Goal: Task Accomplishment & Management: Manage account settings

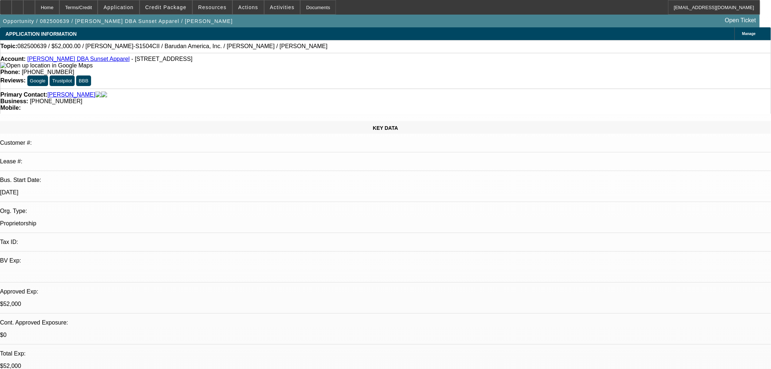
select select "0"
select select "2"
select select "0"
select select "6"
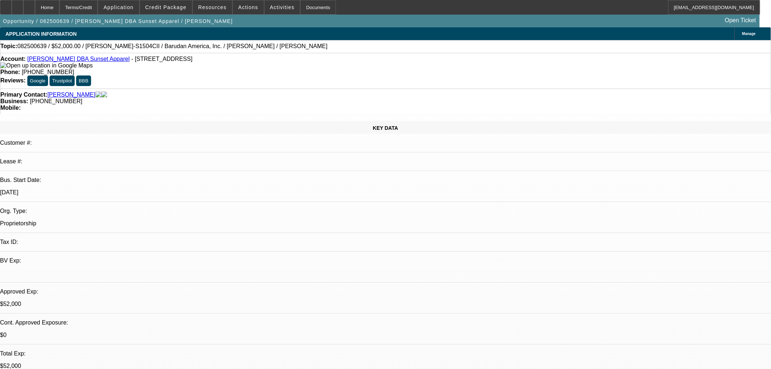
select select "0"
select select "2"
select select "0"
select select "6"
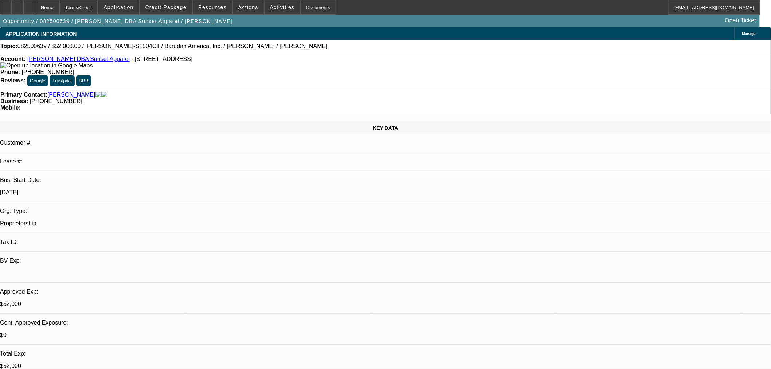
select select "0"
select select "2"
select select "0"
select select "6"
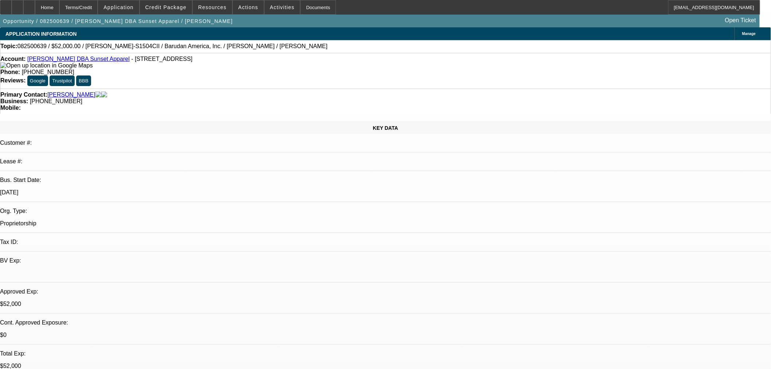
select select "0"
select select "2"
select select "0"
select select "6"
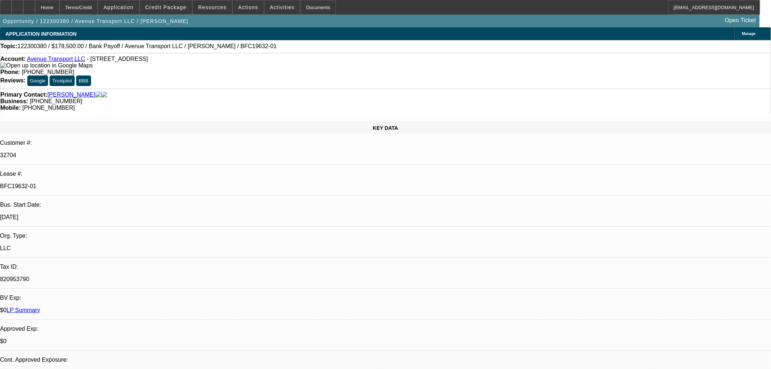
select select "0"
select select "2"
select select "0"
select select "6"
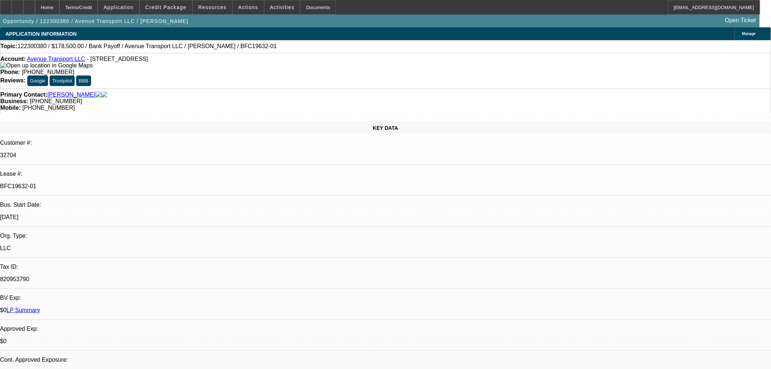
select select "0"
select select "6"
select select "0"
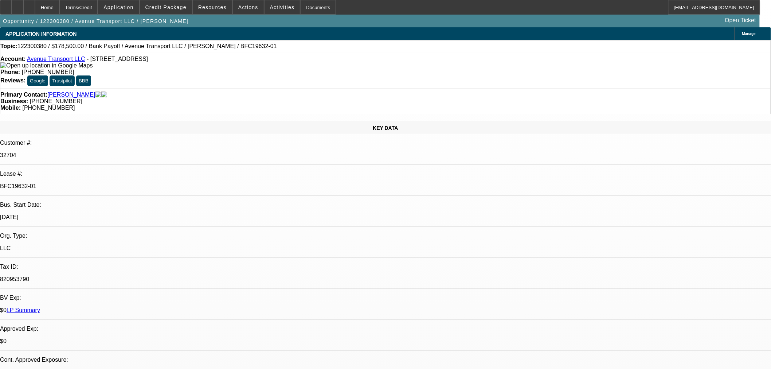
select select "0"
select select "2"
select select "0"
select select "6"
select select "0"
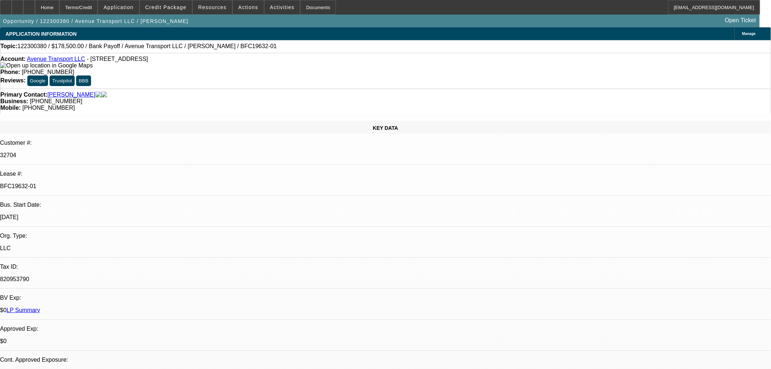
select select "0"
select select "2"
select select "0"
select select "6"
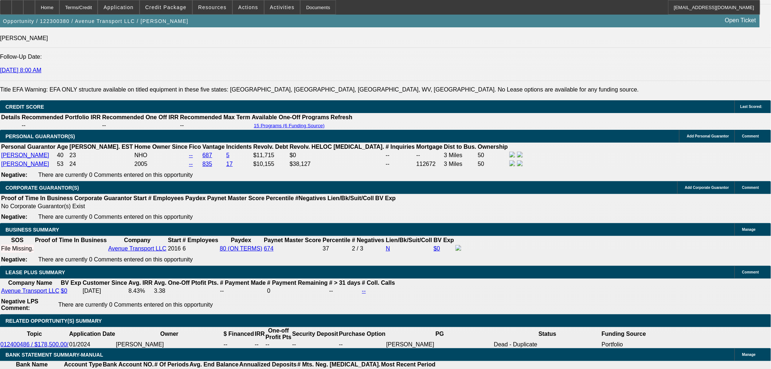
scroll to position [1012, 0]
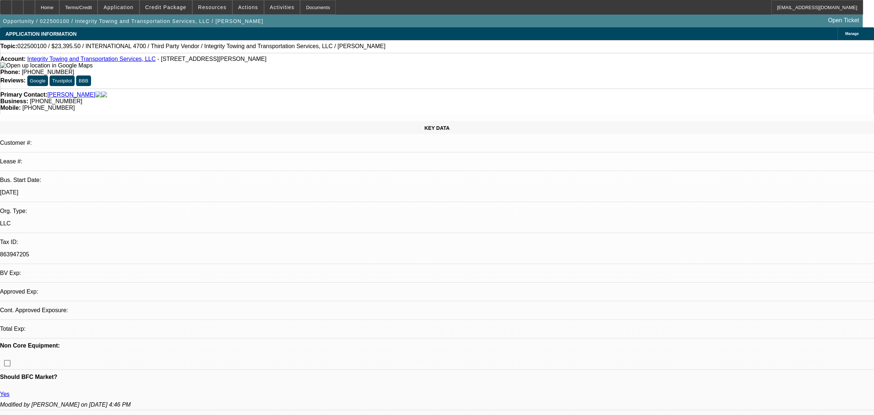
select select "0.1"
select select "2"
select select "0.1"
select select "4"
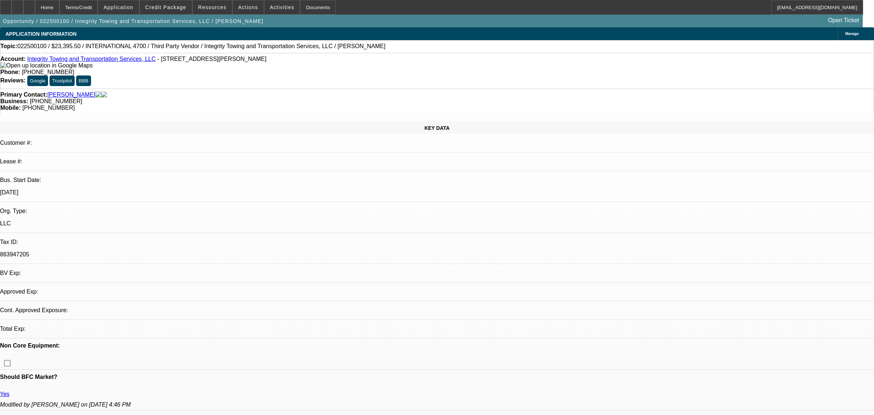
select select "0.1"
select select "2"
select select "0.1"
select select "4"
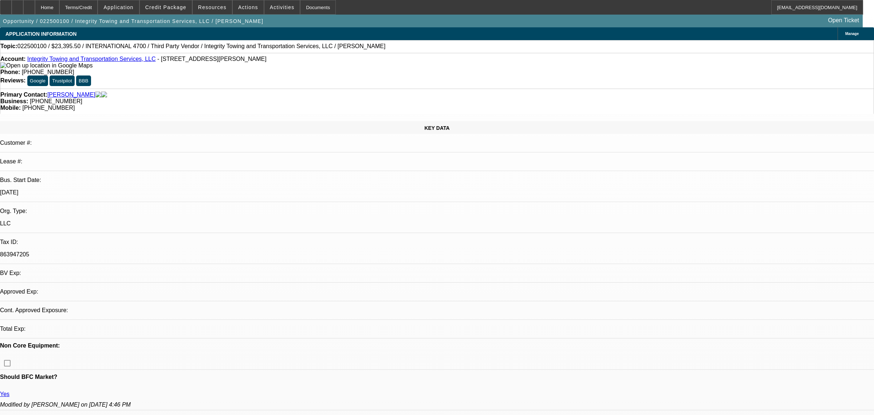
select select "2"
select select "0.1"
select select "4"
select select "2"
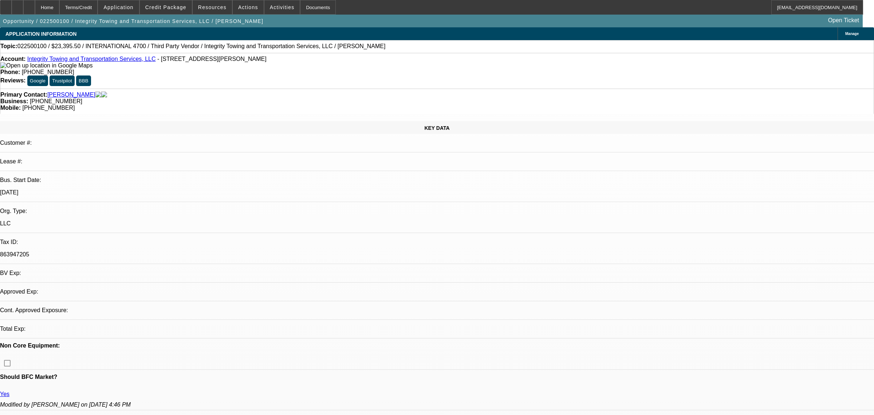
select select "2"
select select "0.1"
select select "4"
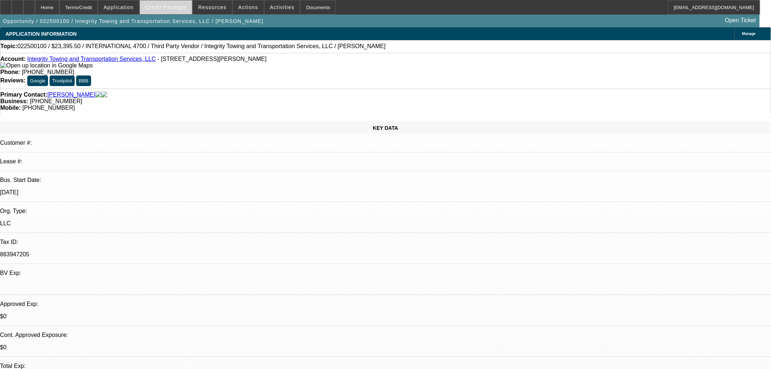
click at [188, 2] on span at bounding box center [166, 7] width 52 height 17
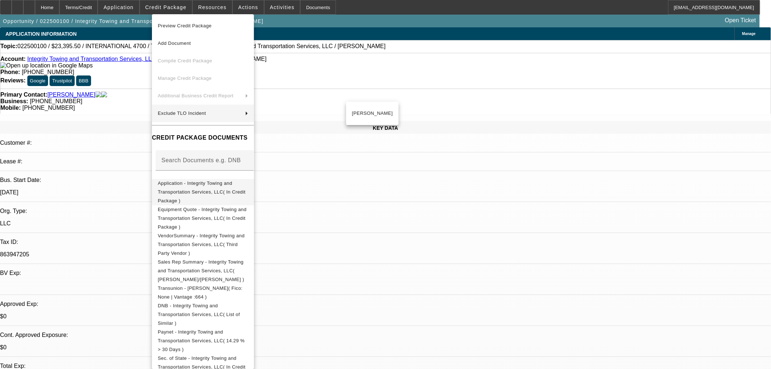
click at [200, 187] on span "Application - Integrity Towing and Transportation Services, LLC( In Credit Pack…" at bounding box center [203, 192] width 90 height 26
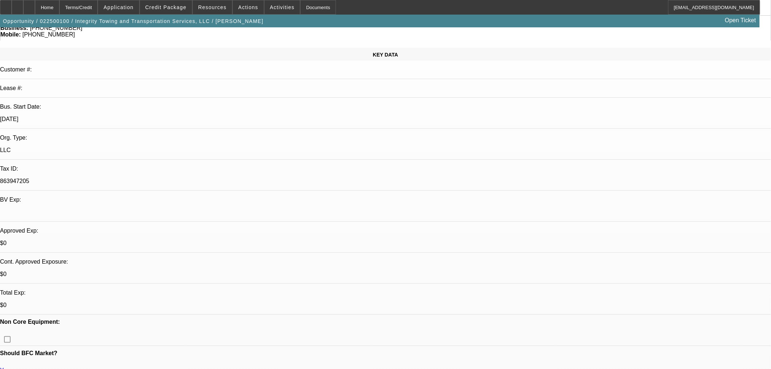
scroll to position [202, 0]
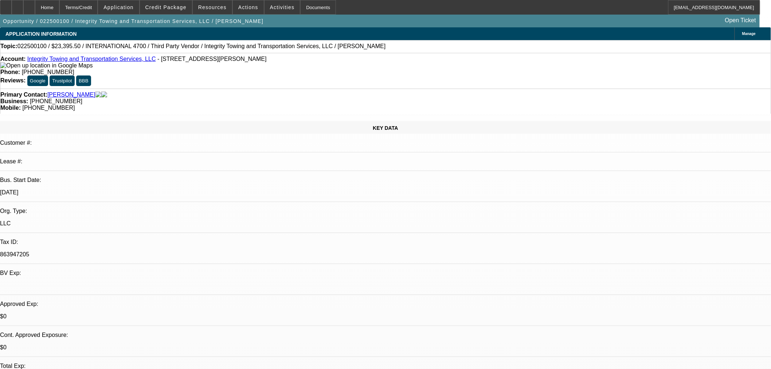
scroll to position [619, 0]
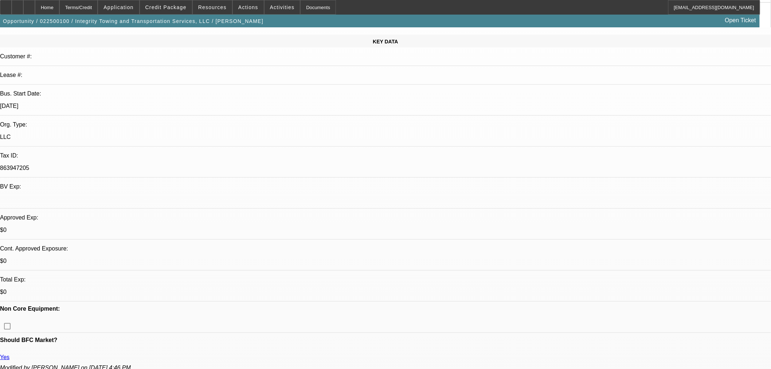
scroll to position [121, 0]
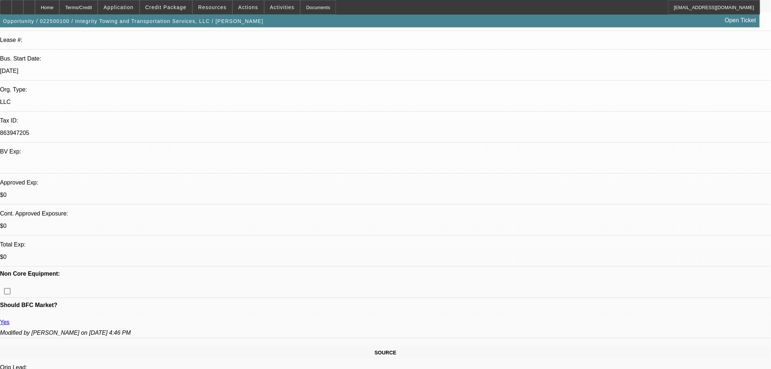
drag, startPoint x: 566, startPoint y: 86, endPoint x: 566, endPoint y: 91, distance: 5.1
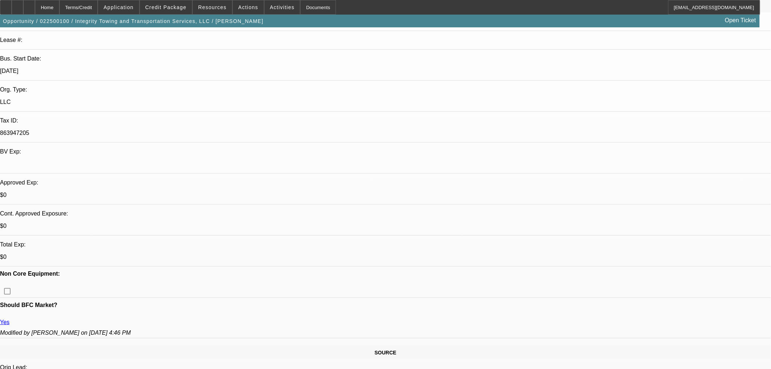
click at [168, 4] on span at bounding box center [166, 7] width 52 height 17
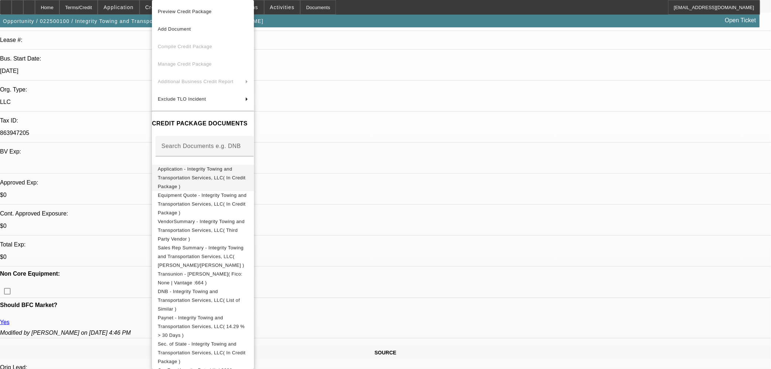
click at [198, 170] on span "Application - Integrity Towing and Transportation Services, LLC( In Credit Pack…" at bounding box center [202, 177] width 88 height 23
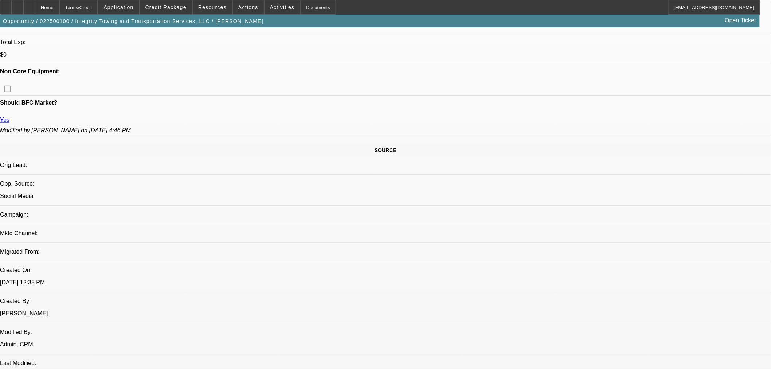
scroll to position [943, 0]
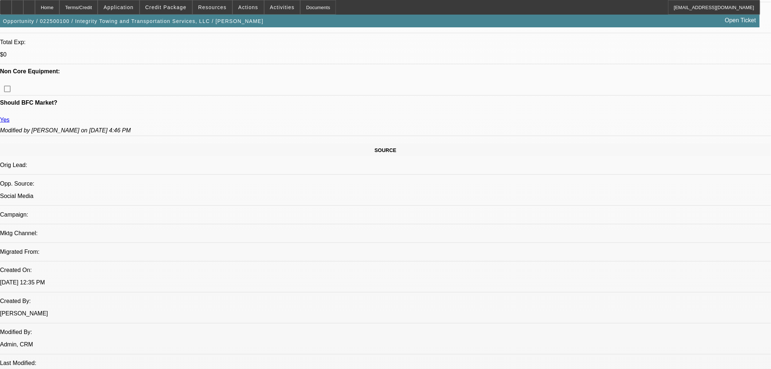
scroll to position [781, 0]
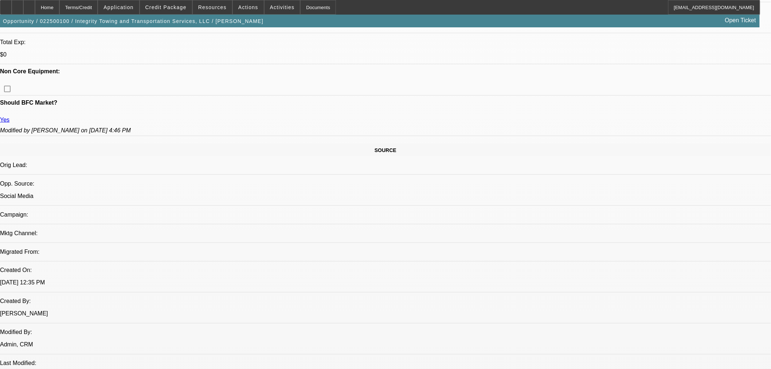
scroll to position [660, 0]
drag, startPoint x: 642, startPoint y: 323, endPoint x: 688, endPoint y: 308, distance: 48.5
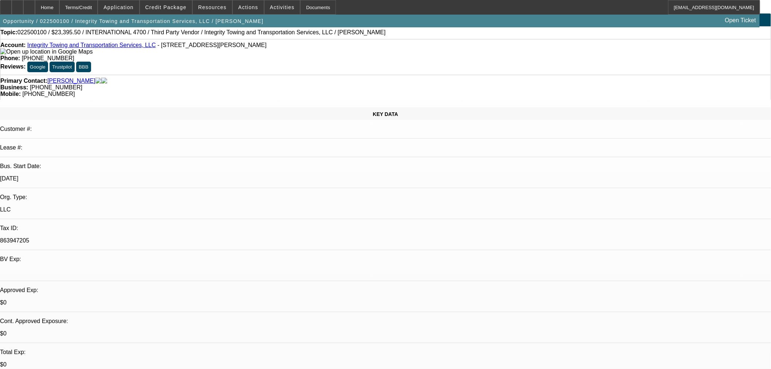
scroll to position [0, 0]
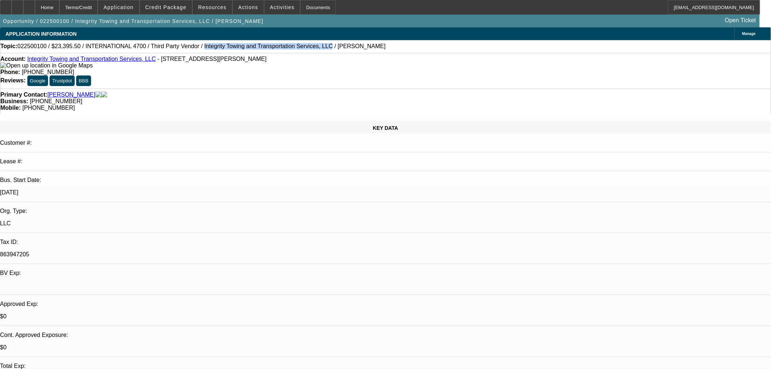
drag, startPoint x: 280, startPoint y: 48, endPoint x: 177, endPoint y: 50, distance: 103.1
click at [177, 50] on div "Topic: 022500100 / $23,395.50 / INTERNATIONAL 4700 / Third Party Vendor / Integ…" at bounding box center [385, 46] width 770 height 7
copy span "Integrity Towing and Transportation Services, LLC"
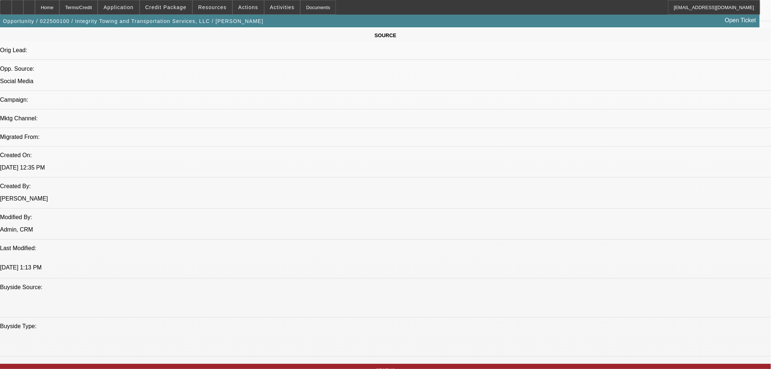
scroll to position [445, 0]
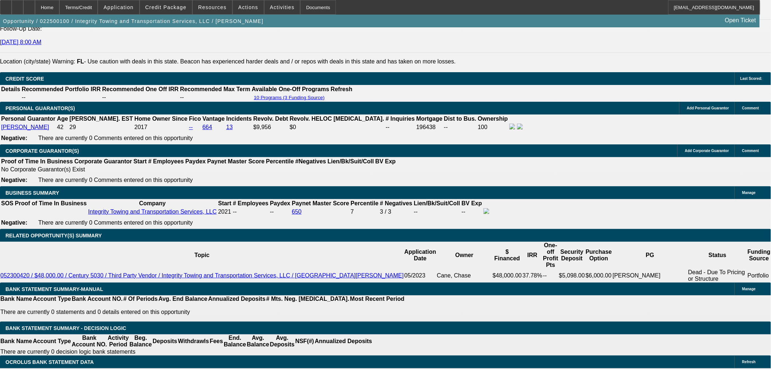
scroll to position [578, 0]
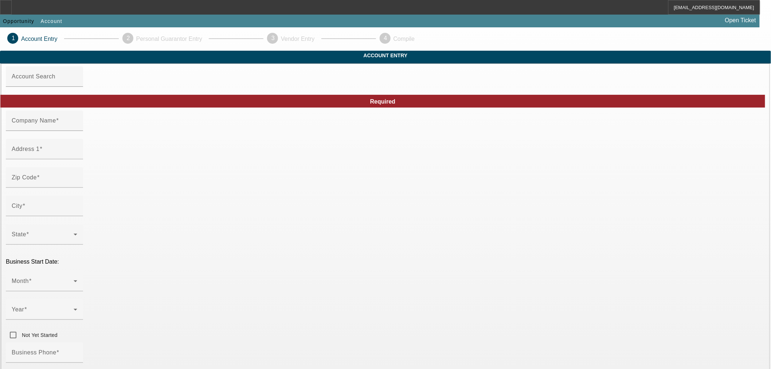
type input "Integrity Towing and Transportation Services, LLC"
type input "3531 Muldoon Rd"
type input "32526"
type input "Pensacola"
type input "(850) 316-7899"
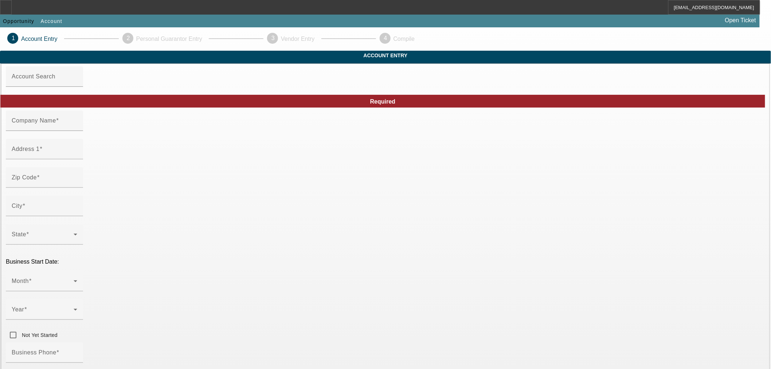
type input "863947205"
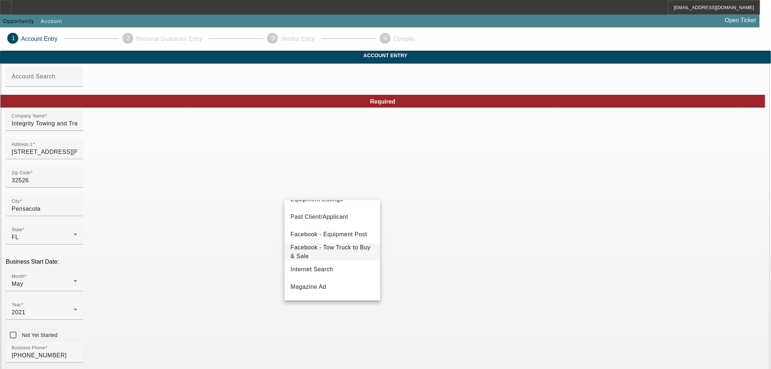
scroll to position [81, 0]
click at [323, 238] on span "Past Client/Applicant" at bounding box center [319, 235] width 58 height 9
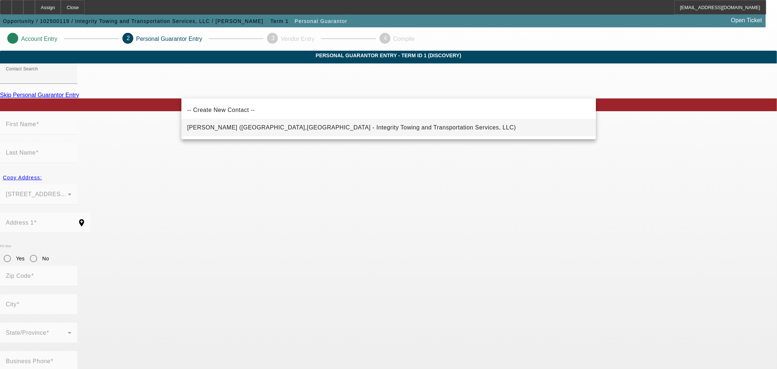
click at [302, 125] on span "Spurlock, Chase (Pensacola,FL - Integrity Towing and Transportation Services, L…" at bounding box center [351, 127] width 329 height 6
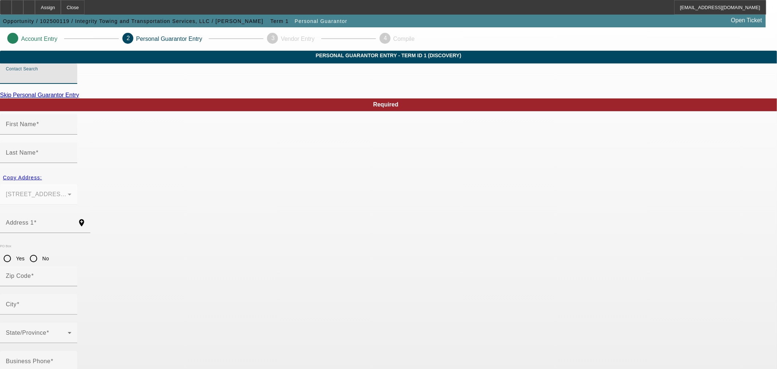
type input "Spurlock, Chase (Pensacola,FL - Integrity Towing and Transportation Services, L…"
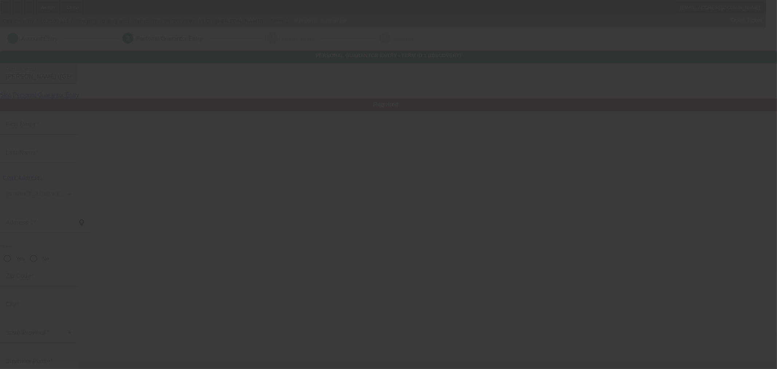
type input "Chase"
type input "Spurlock"
type input "3531 Muldoon Rd"
radio input "true"
type input "32526"
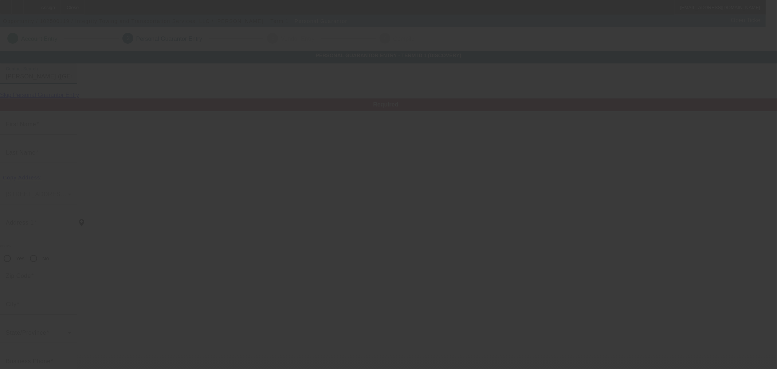
type input "Pensacola"
type input "[PHONE_NUMBER]"
type input "100"
type input "438-47-8134"
type input "chasespurlock@gmail.com"
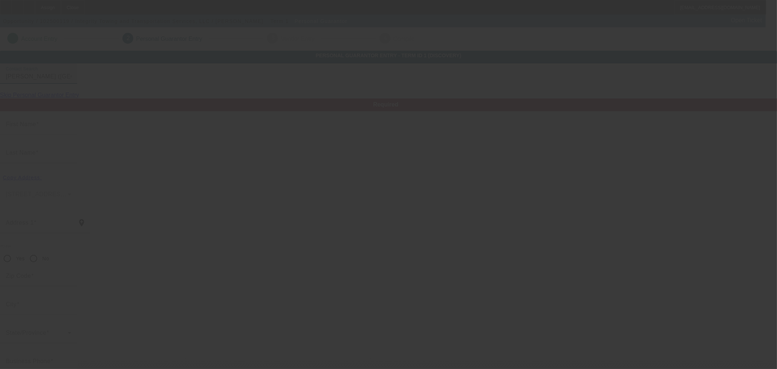
type input "[PHONE_NUMBER]"
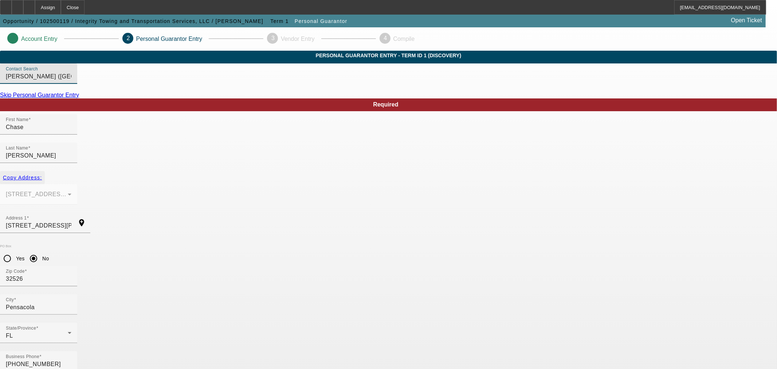
click at [42, 175] on span "Copy Address:" at bounding box center [22, 178] width 39 height 6
radio input "false"
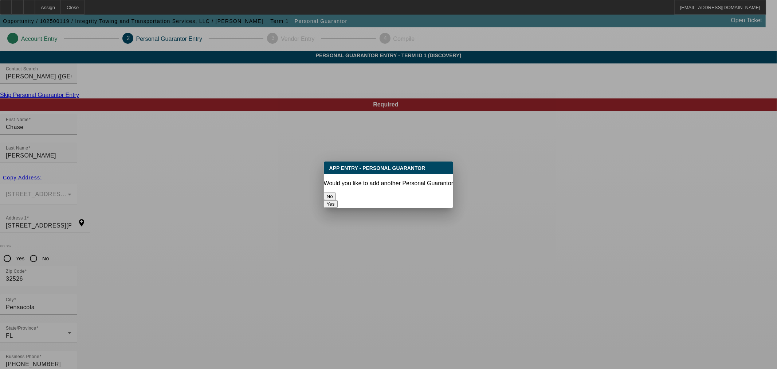
click at [336, 192] on button "No" at bounding box center [330, 196] width 12 height 8
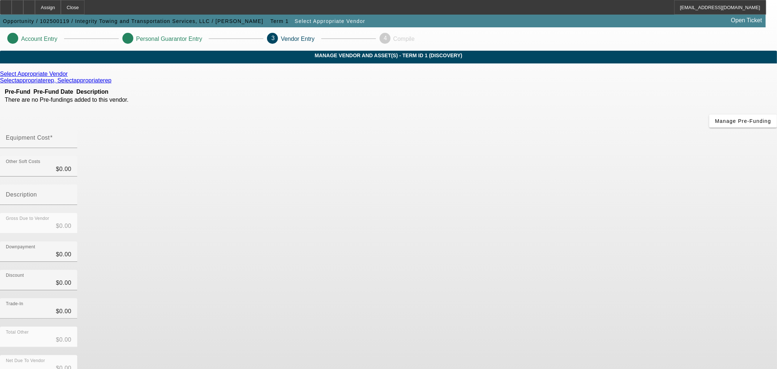
click at [70, 77] on icon at bounding box center [70, 74] width 0 height 6
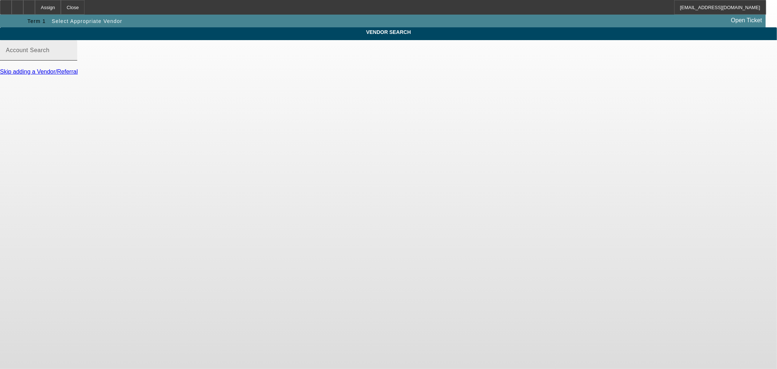
click at [71, 58] on input "Account Search" at bounding box center [39, 53] width 66 height 9
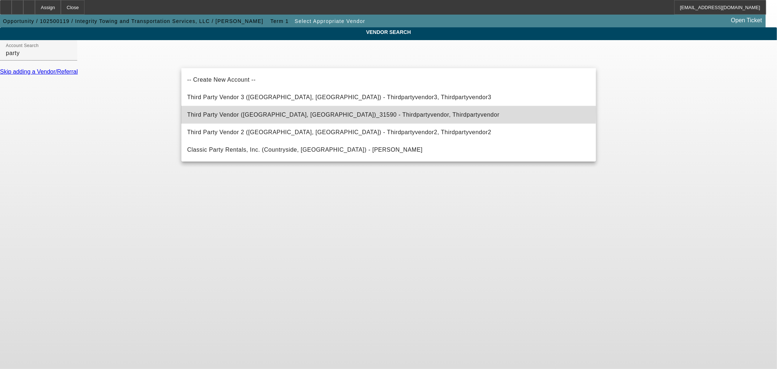
click at [289, 110] on span "Third Party Vendor (Northbrook, IL)_31590 - Thirdpartyvendor, Thirdpartyvendor" at bounding box center [343, 114] width 312 height 9
type input "Third Party Vendor (Northbrook, IL)_31590 - Thirdpartyvendor, Thirdpartyvendor"
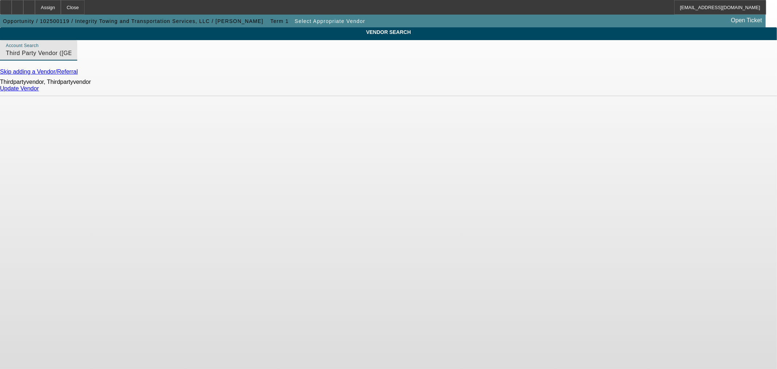
click at [39, 91] on link "Update Vendor" at bounding box center [19, 88] width 39 height 6
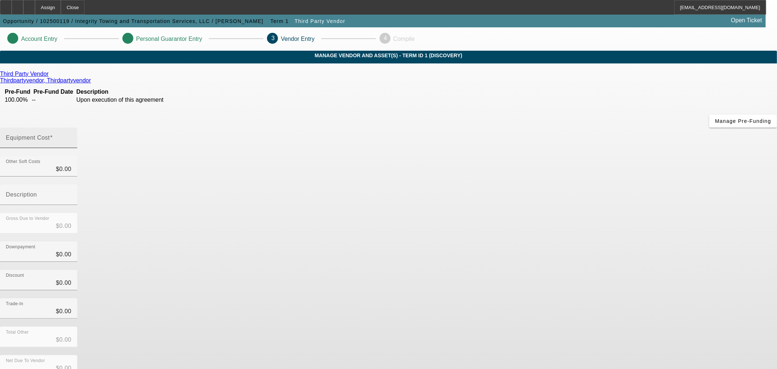
click at [71, 128] on div "Equipment Cost" at bounding box center [39, 138] width 66 height 20
click at [71, 136] on input "Equipment Cost" at bounding box center [39, 140] width 66 height 9
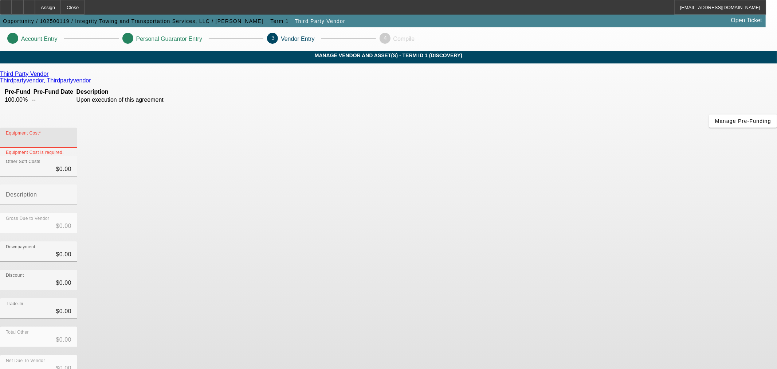
type input "3"
type input "$3.00"
type input "35"
type input "$35.00"
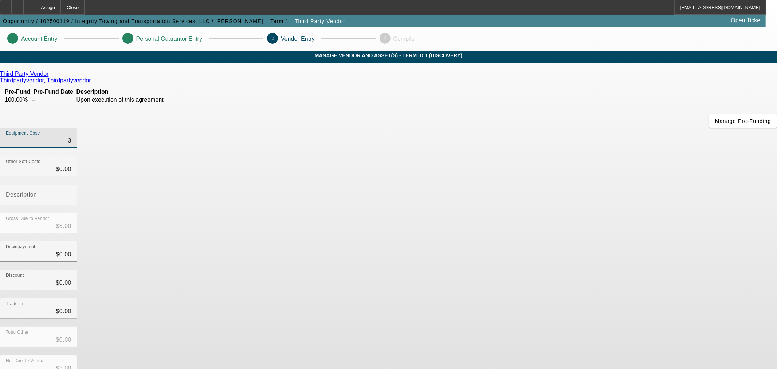
type input "$35.00"
type input "350"
type input "$350.00"
type input "3500"
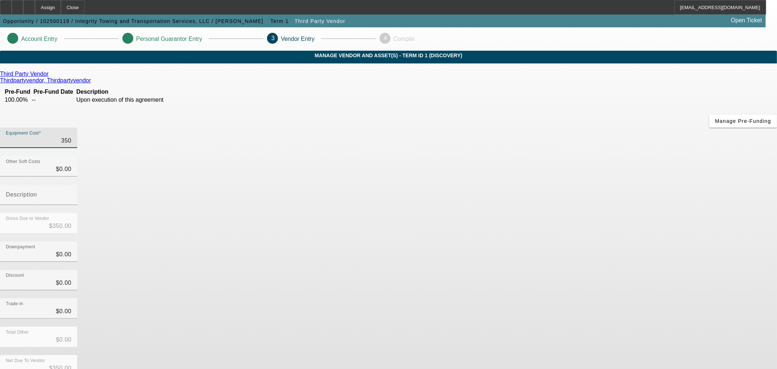
type input "$3,500.00"
type input "35000"
type input "$35,000.00"
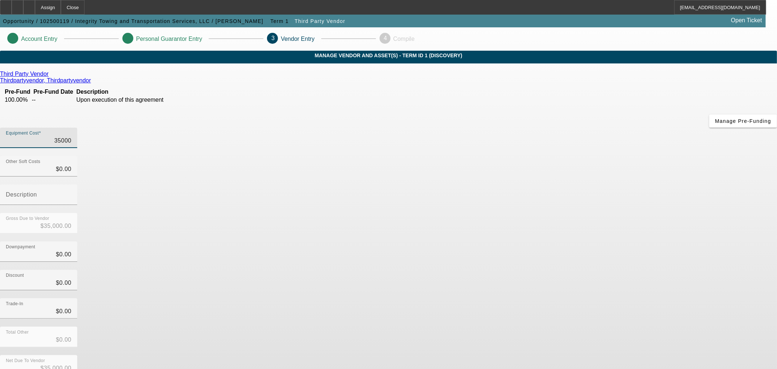
type input "$35,000.00"
drag, startPoint x: 555, startPoint y: 195, endPoint x: 582, endPoint y: 283, distance: 92.0
click at [555, 270] on div "Discount $0.00" at bounding box center [388, 284] width 777 height 28
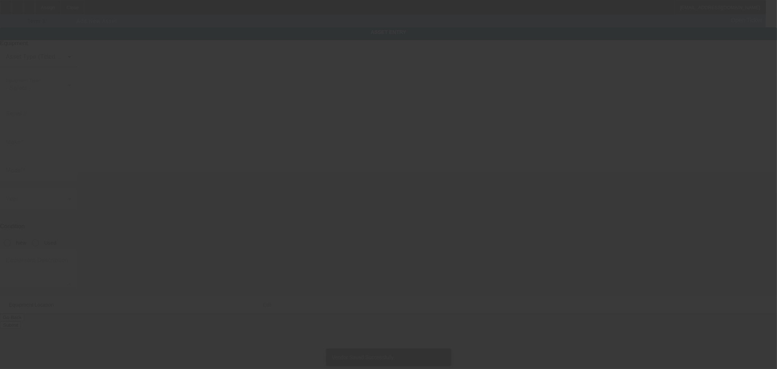
type input "3531 Muldoon Rd"
type input "Pensacola"
type input "32526"
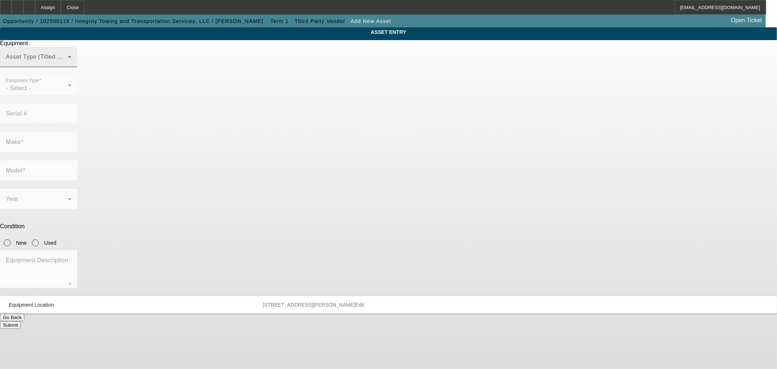
click at [68, 64] on span at bounding box center [37, 59] width 62 height 9
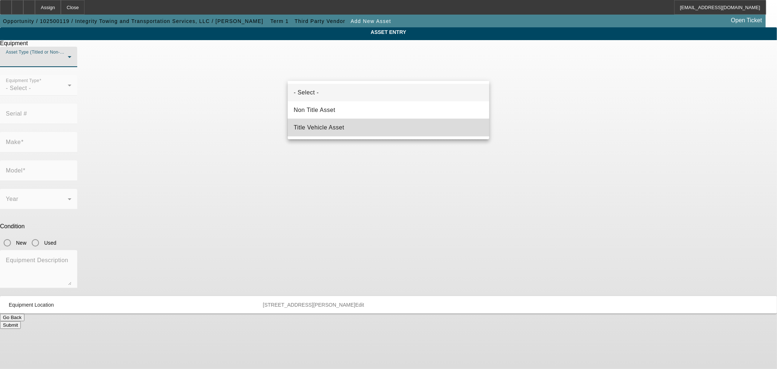
click at [379, 121] on mat-option "Title Vehicle Asset" at bounding box center [388, 127] width 201 height 17
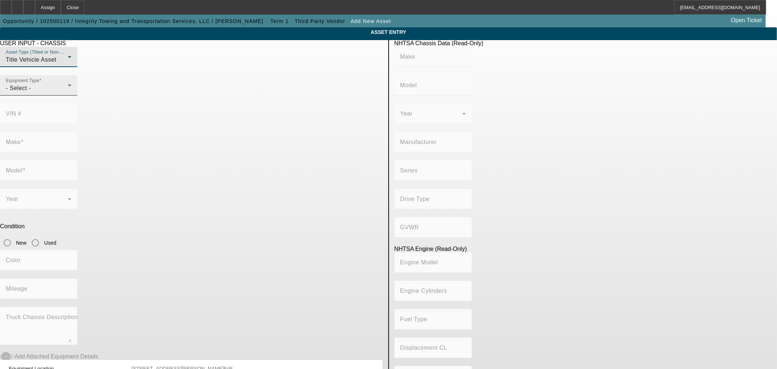
click at [77, 95] on div "Equipment Type - Select -" at bounding box center [38, 85] width 77 height 20
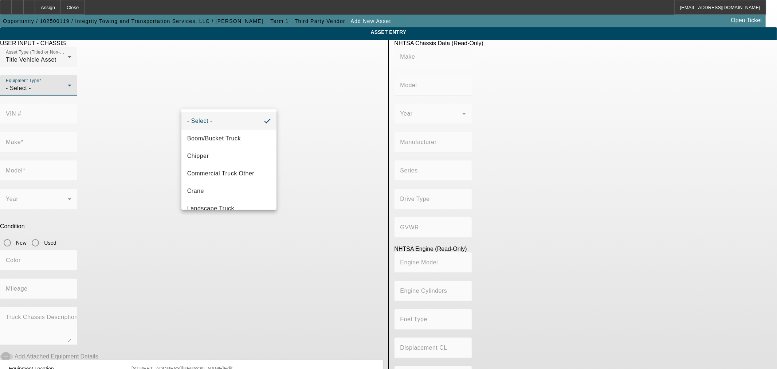
click at [268, 108] on div at bounding box center [388, 184] width 777 height 369
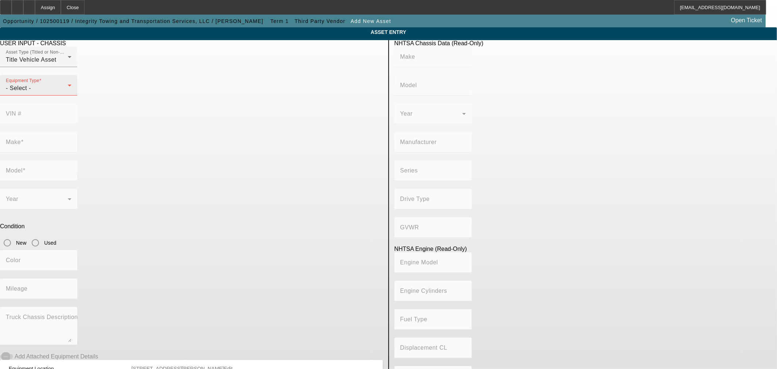
click at [68, 93] on div "- Select -" at bounding box center [37, 88] width 62 height 9
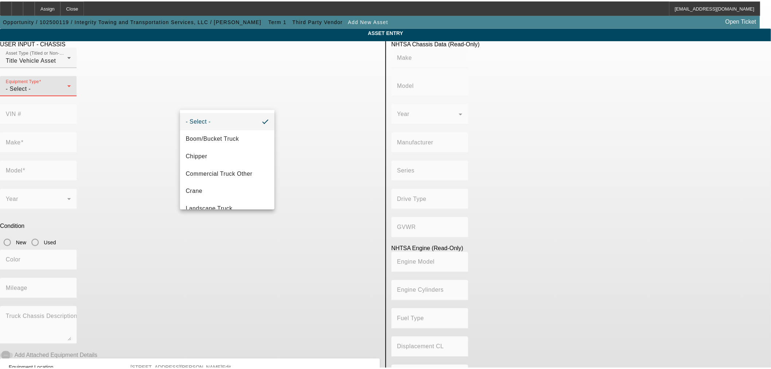
scroll to position [80, 0]
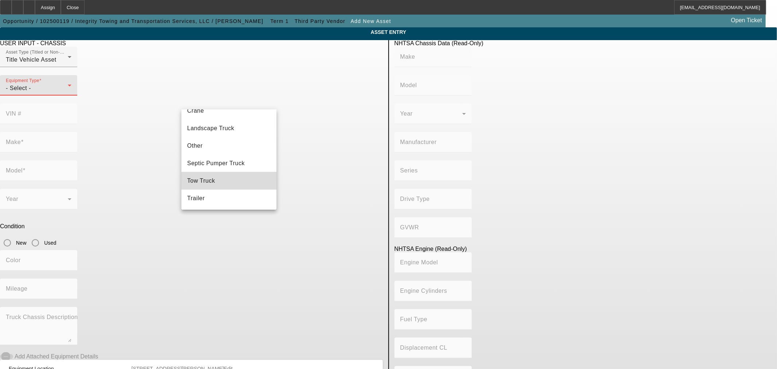
click at [233, 183] on mat-option "Tow Truck" at bounding box center [228, 180] width 95 height 17
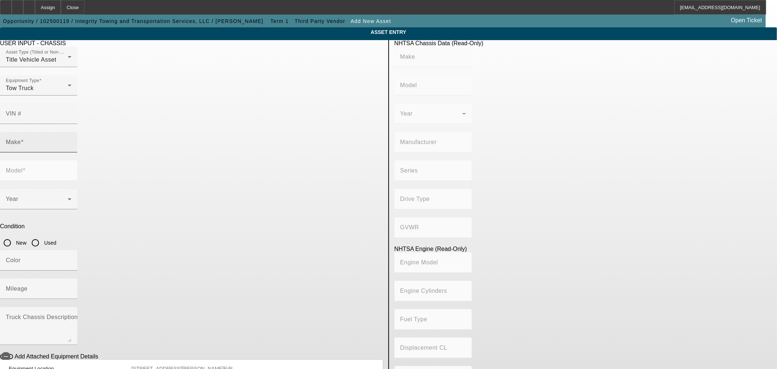
click at [71, 132] on div "Make" at bounding box center [39, 142] width 66 height 20
click at [254, 171] on mat-option "Pre-Approval" at bounding box center [228, 166] width 95 height 17
type input "Pre-Approval"
click at [71, 169] on input "Model" at bounding box center [39, 173] width 66 height 9
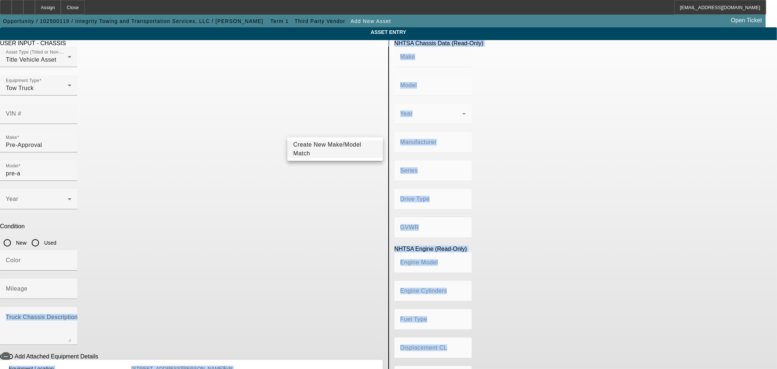
drag, startPoint x: 359, startPoint y: 173, endPoint x: 337, endPoint y: 147, distance: 34.6
click at [339, 154] on body "Assign Close eleach@beaconfunding.com Opportunity / 102500119 / Integrity Towin…" at bounding box center [388, 215] width 777 height 431
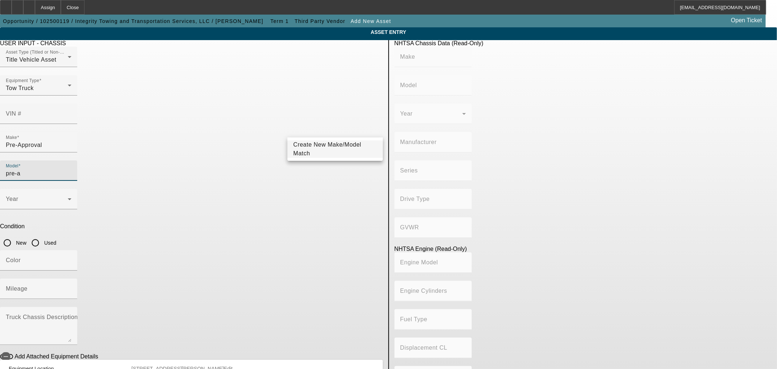
click at [71, 169] on input "pre-a" at bounding box center [39, 173] width 66 height 9
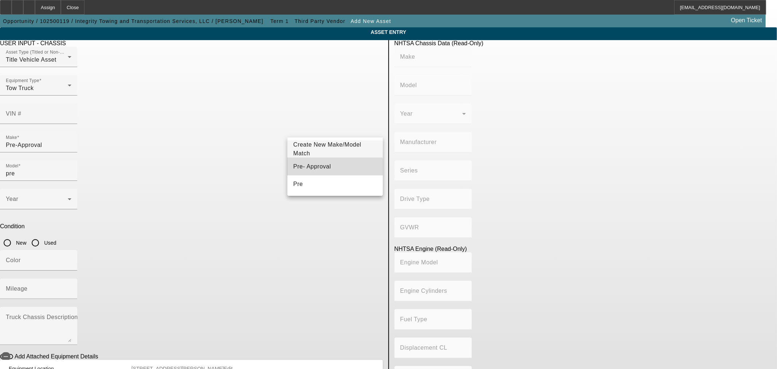
click at [327, 171] on mat-option "Pre- Approval" at bounding box center [334, 166] width 95 height 17
type input "Pre- Approval"
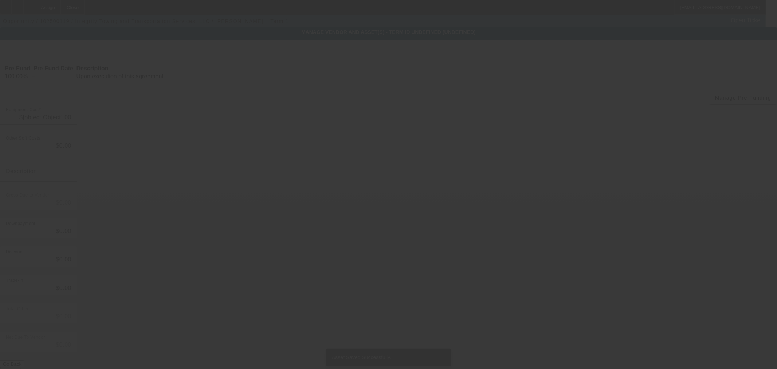
type input "$35,000.00"
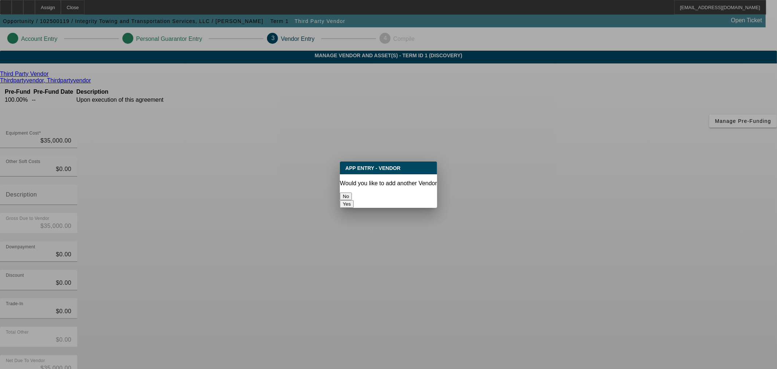
click at [544, 320] on div at bounding box center [388, 184] width 777 height 369
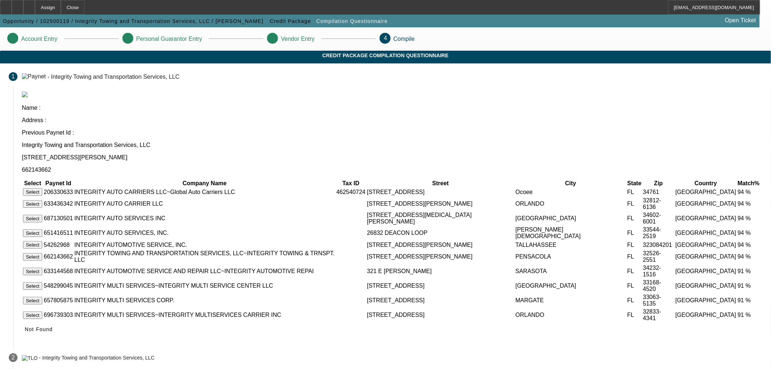
click at [42, 253] on button "Select" at bounding box center [32, 257] width 19 height 8
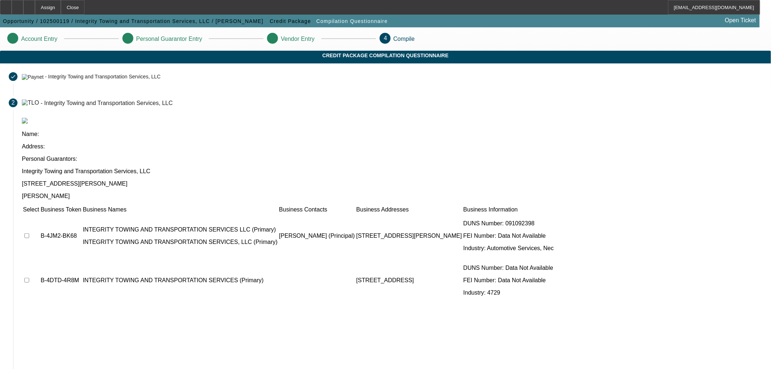
drag, startPoint x: 197, startPoint y: 177, endPoint x: 198, endPoint y: 210, distance: 32.8
click at [29, 233] on input "checkbox" at bounding box center [26, 235] width 5 height 5
checkbox input "true"
click at [39, 258] on td at bounding box center [31, 280] width 17 height 44
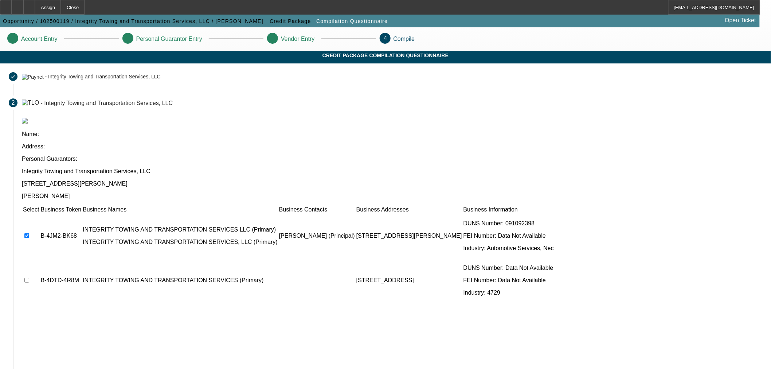
drag, startPoint x: 198, startPoint y: 219, endPoint x: 307, endPoint y: 279, distance: 124.4
click at [29, 278] on input "checkbox" at bounding box center [26, 280] width 5 height 5
checkbox input "true"
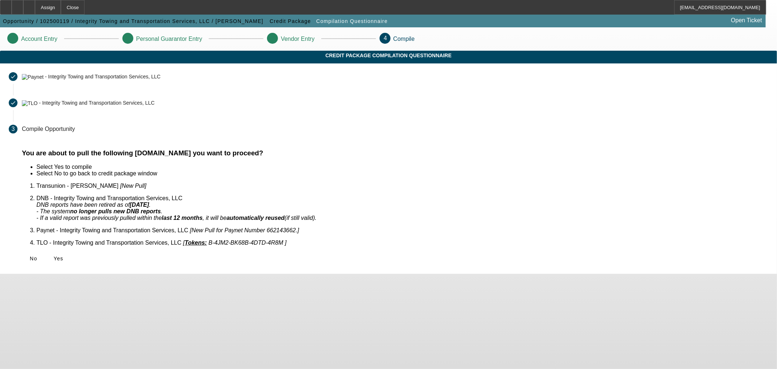
click at [243, 252] on div "No Yes" at bounding box center [395, 258] width 747 height 13
click at [70, 250] on span at bounding box center [58, 258] width 23 height 17
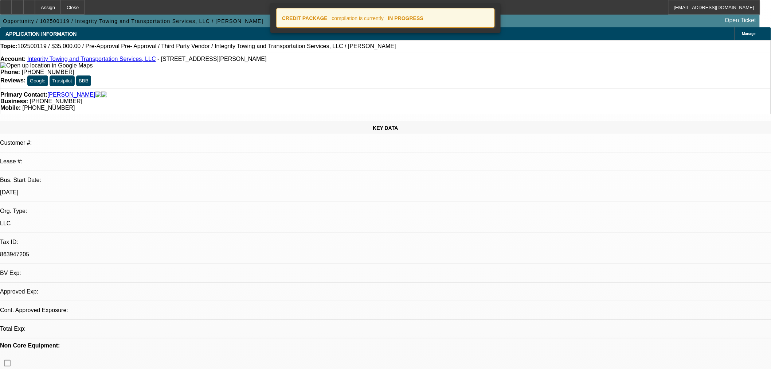
select select "0"
select select "2"
select select "0.1"
select select "4"
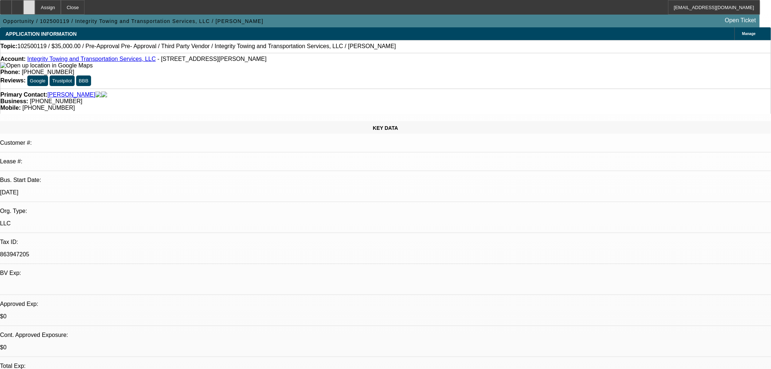
click at [29, 5] on icon at bounding box center [29, 5] width 0 height 0
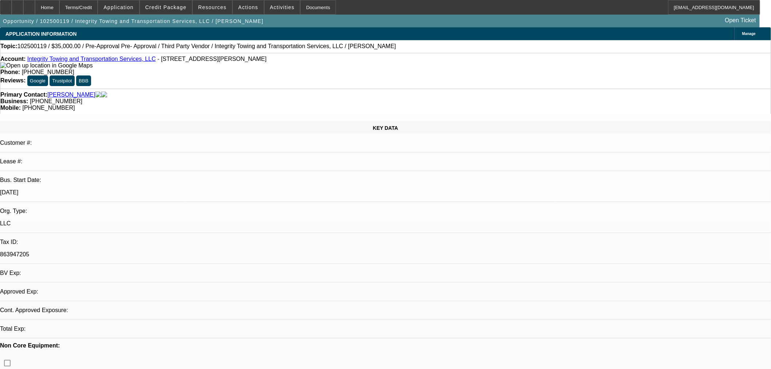
select select "0"
select select "2"
select select "0.1"
select select "1"
select select "2"
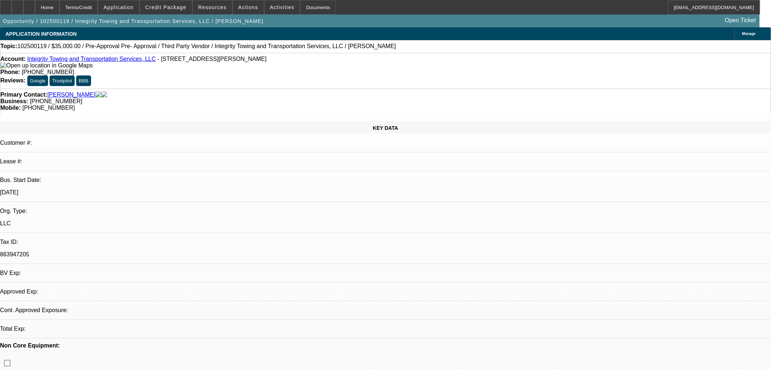
select select "4"
click at [35, 11] on div at bounding box center [29, 7] width 12 height 15
select select "0"
select select "2"
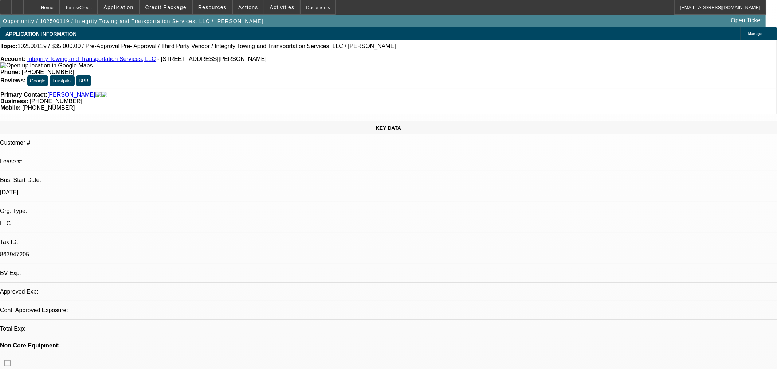
select select "0.1"
select select "4"
click at [35, 2] on div at bounding box center [29, 7] width 12 height 15
select select "0"
select select "2"
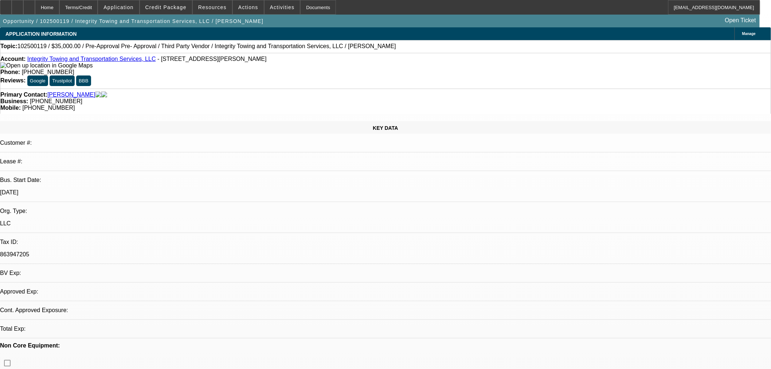
select select "2"
select select "0.1"
select select "4"
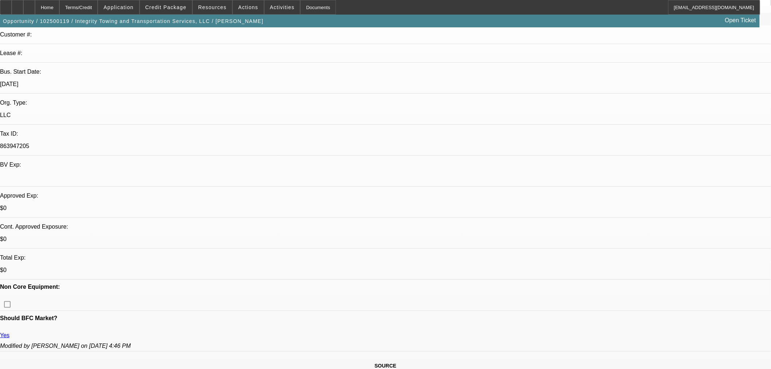
scroll to position [121, 0]
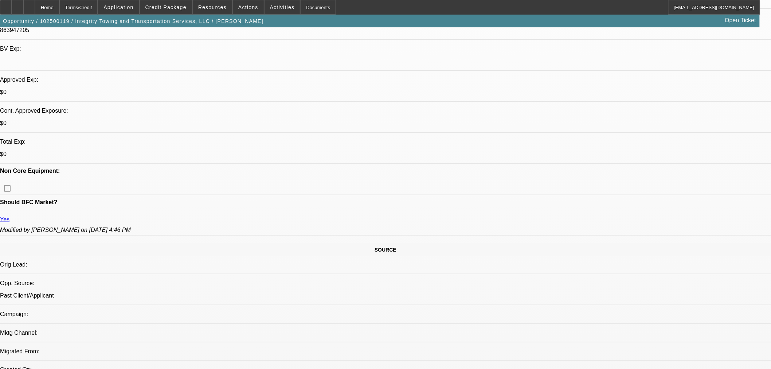
scroll to position [243, 0]
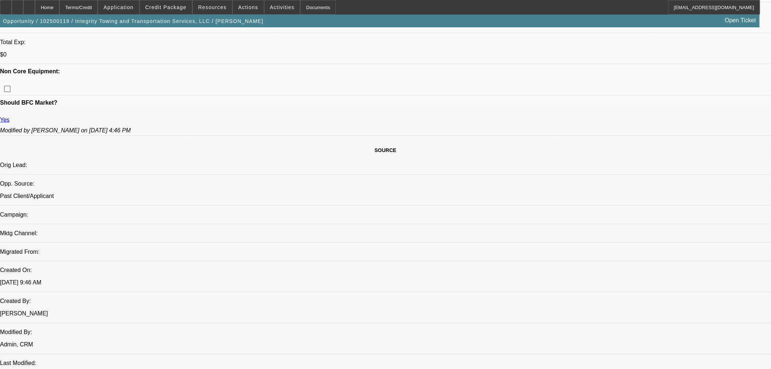
scroll to position [121, 0]
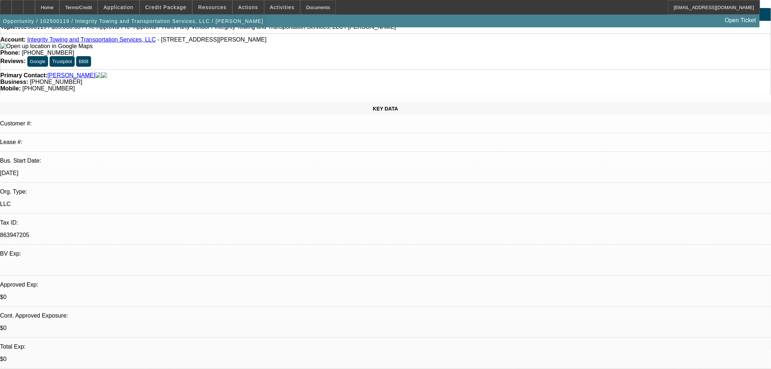
scroll to position [0, 0]
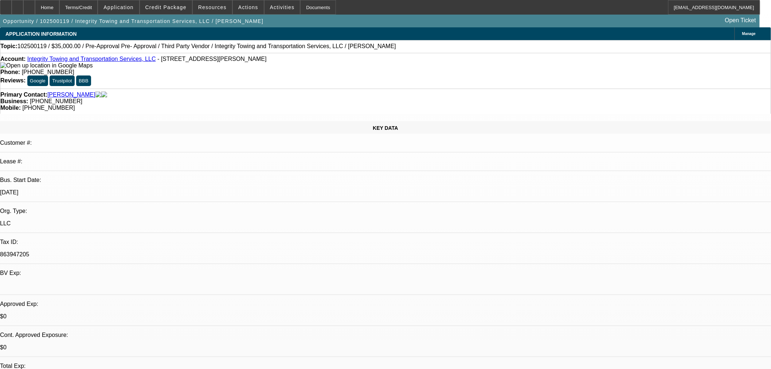
drag, startPoint x: 610, startPoint y: 119, endPoint x: 634, endPoint y: 138, distance: 30.7
radio input "true"
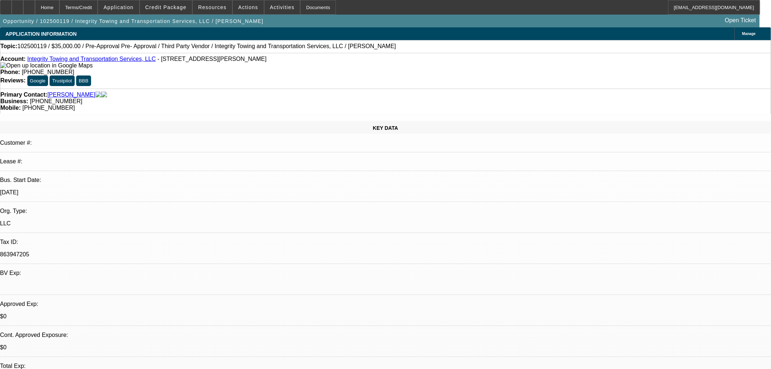
paste textarea "https://www.facebook.com/share/p/1UKn8wUqAw/"
type textarea "https://www.facebook.com/share/p/1UKn8wUqAw/"
radio input "true"
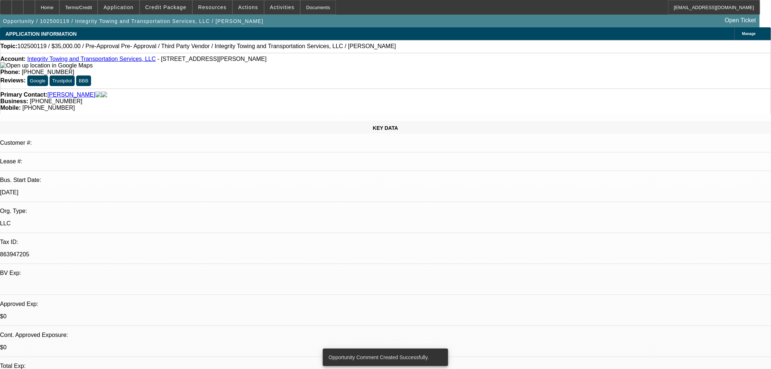
drag, startPoint x: 590, startPoint y: 31, endPoint x: 589, endPoint y: 35, distance: 4.0
radio input "true"
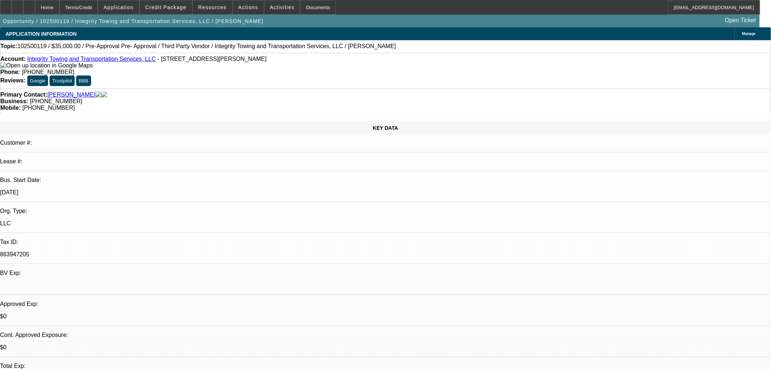
type textarea "Looking to move on 20 ton - Need no $ down"
radio input "true"
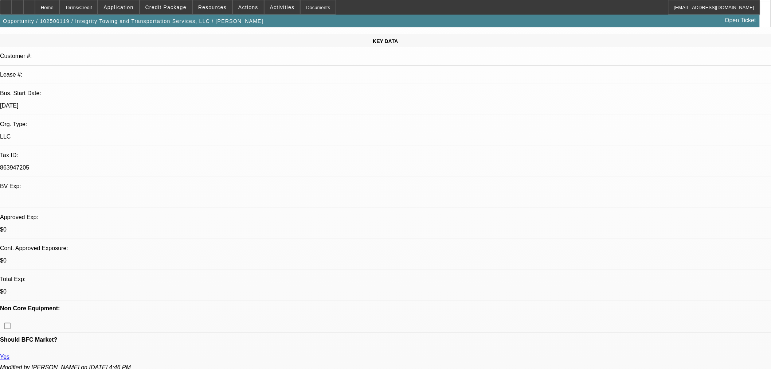
scroll to position [162, 0]
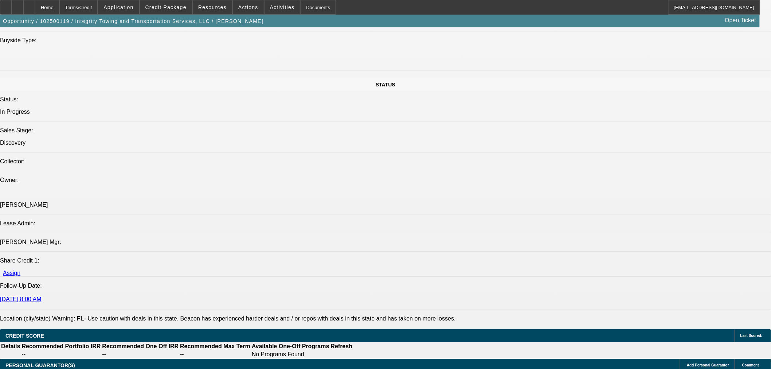
scroll to position [850, 0]
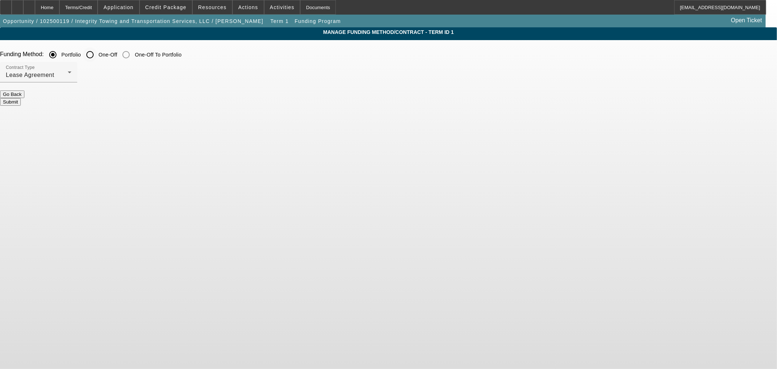
click at [97, 52] on input "One-Off" at bounding box center [90, 54] width 15 height 15
radio input "true"
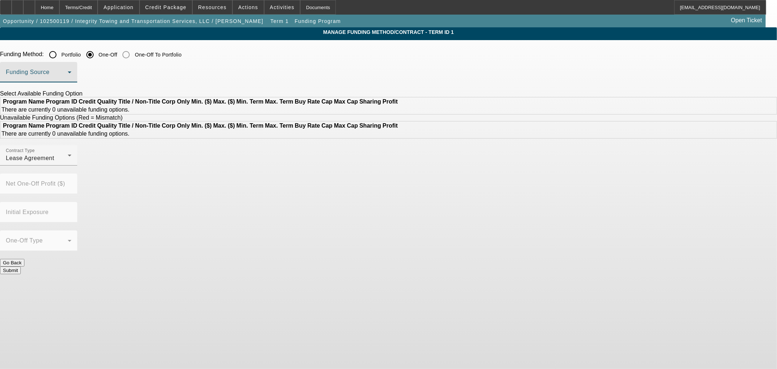
click at [68, 74] on span at bounding box center [37, 75] width 62 height 9
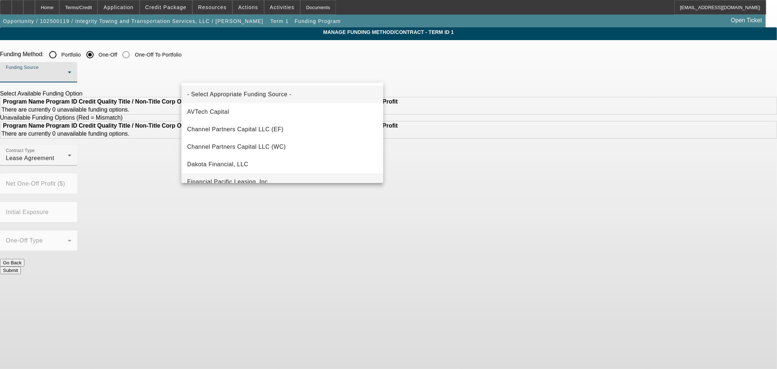
click at [256, 173] on mat-option "Financial Pacific Leasing, Inc." at bounding box center [282, 181] width 202 height 17
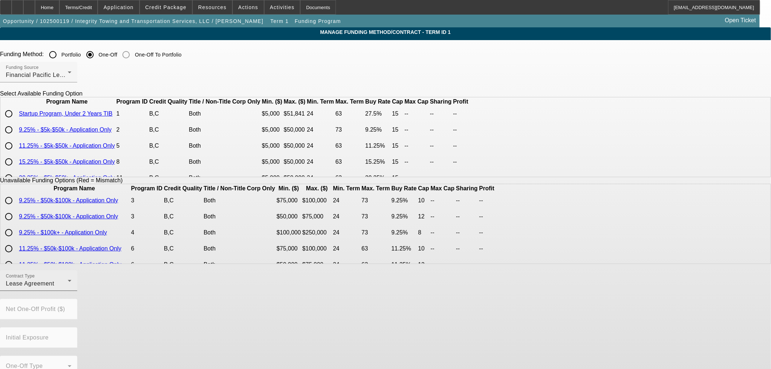
drag, startPoint x: 187, startPoint y: 150, endPoint x: 253, endPoint y: 278, distance: 143.9
click at [253, 278] on form "Funding Method: Portfolio One-Off One-Off To Portfolio Funding Source Financial…" at bounding box center [385, 226] width 771 height 359
click at [16, 153] on input "radio" at bounding box center [8, 145] width 15 height 15
radio input "true"
click at [71, 283] on div "Contract Type Lease Agreement" at bounding box center [39, 280] width 66 height 20
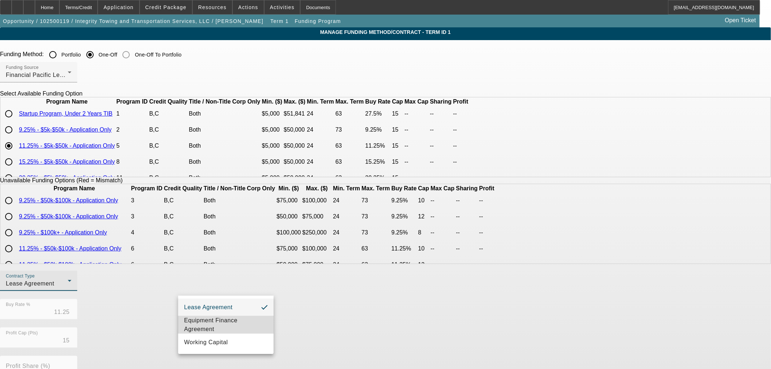
click at [234, 322] on span "Equipment Finance Agreement" at bounding box center [226, 324] width 84 height 17
drag, startPoint x: 418, startPoint y: 361, endPoint x: 419, endPoint y: 349, distance: 12.4
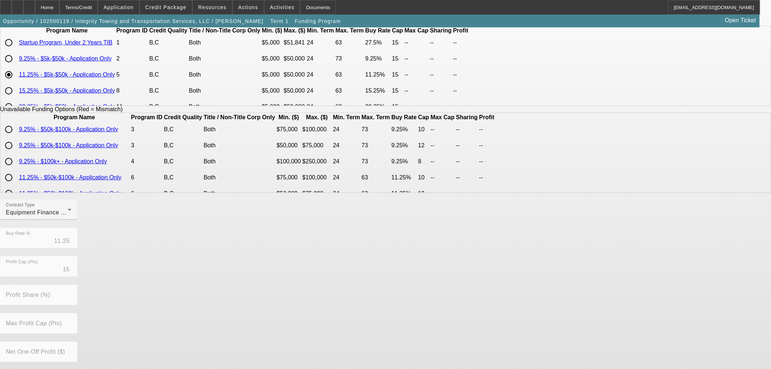
scroll to position [124, 0]
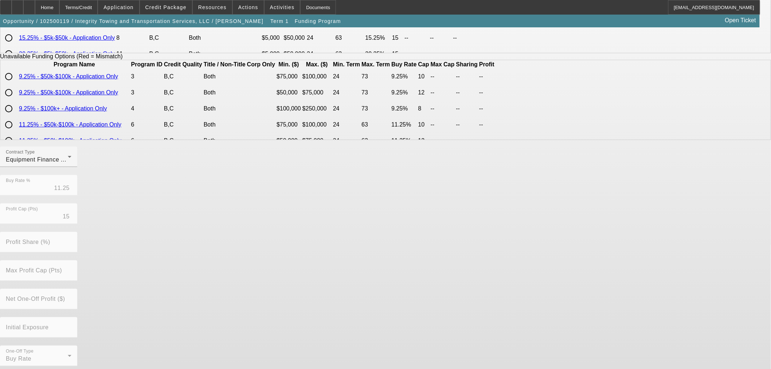
drag, startPoint x: 367, startPoint y: 361, endPoint x: 362, endPoint y: 356, distance: 7.2
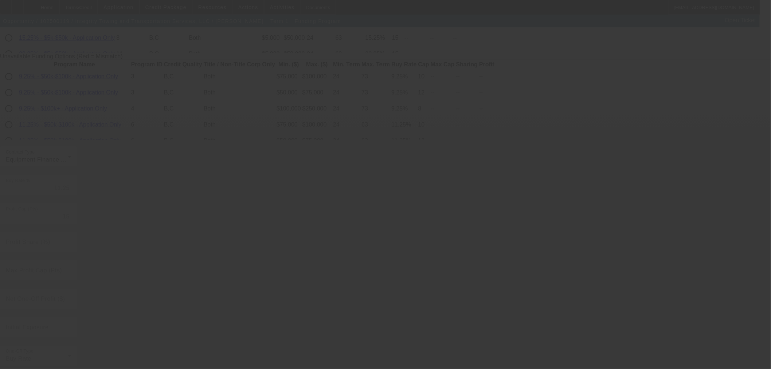
click at [361, 354] on div at bounding box center [385, 184] width 771 height 369
radio input "true"
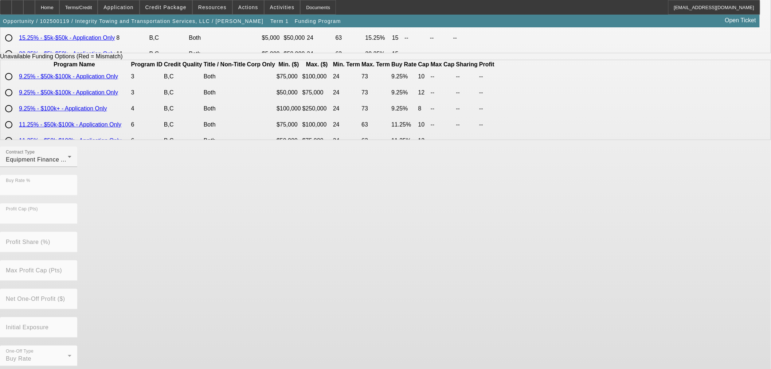
scroll to position [0, 0]
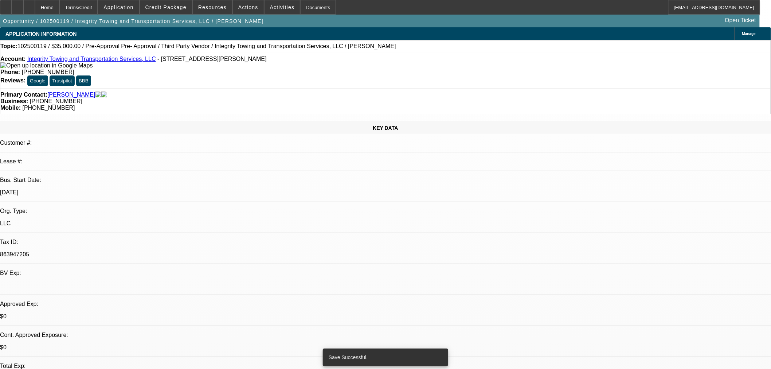
select select "0"
select select "2"
select select "0"
select select "6"
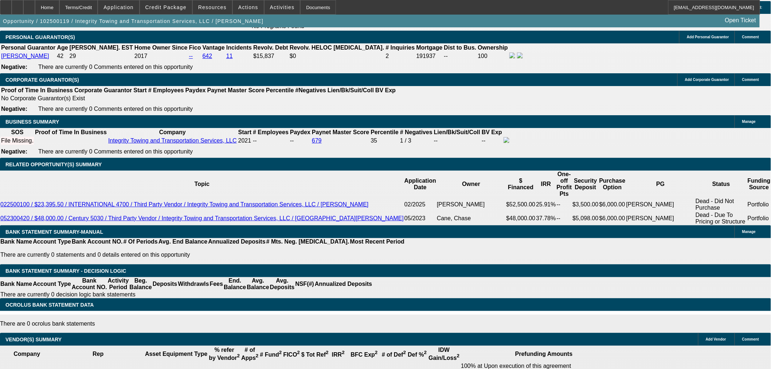
scroll to position [891, 0]
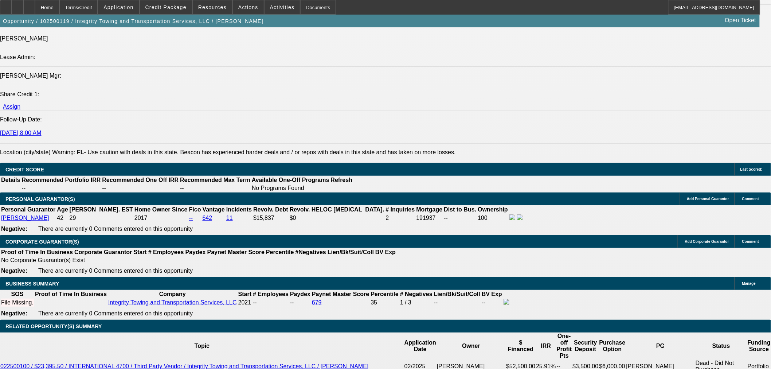
type input "36"
type input "1"
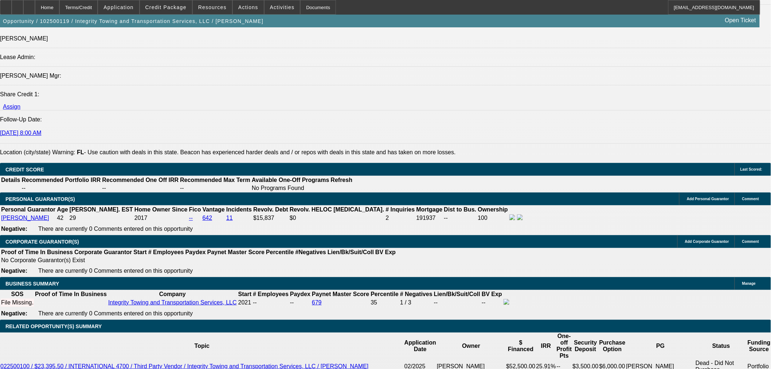
type input "$1,974.56"
type input "$987.28"
type input "15"
type input "$2,426.58"
type input "$1,213.29"
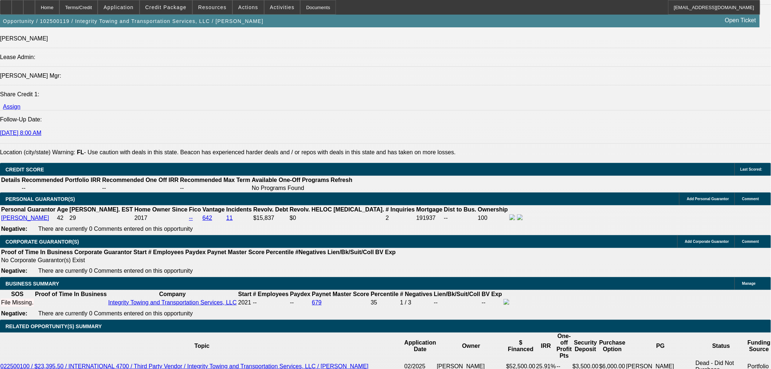
type input "15"
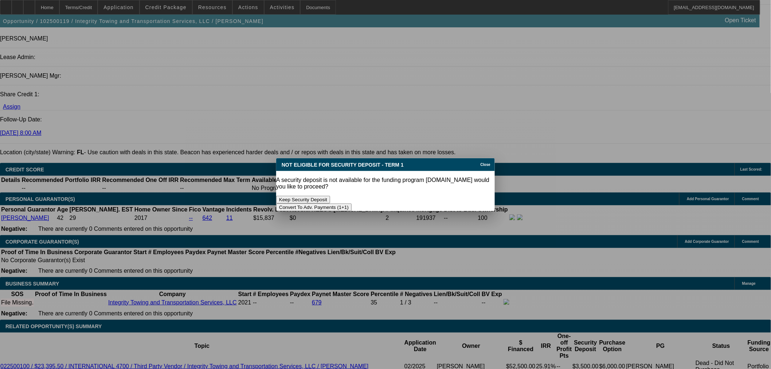
click at [352, 203] on button "Convert To Adv. Payments (1+1)" at bounding box center [313, 207] width 75 height 8
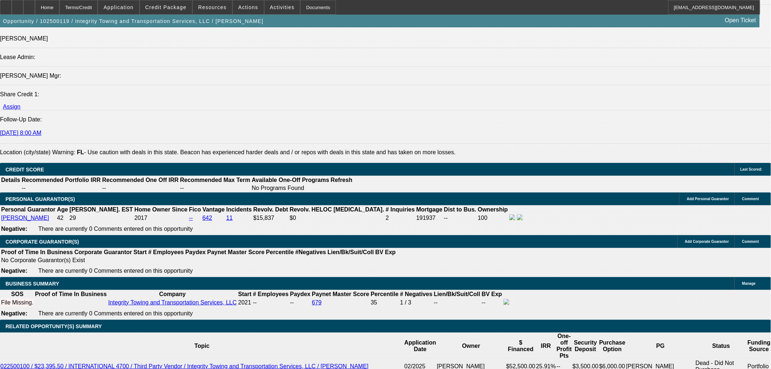
scroll to position [891, 0]
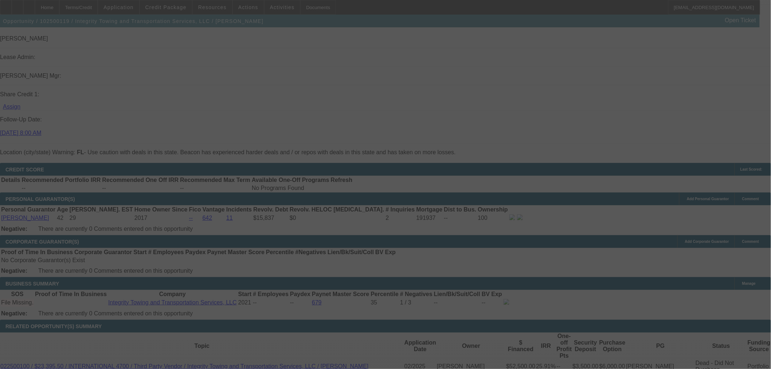
type input "$0.00"
select select "0"
select select "1"
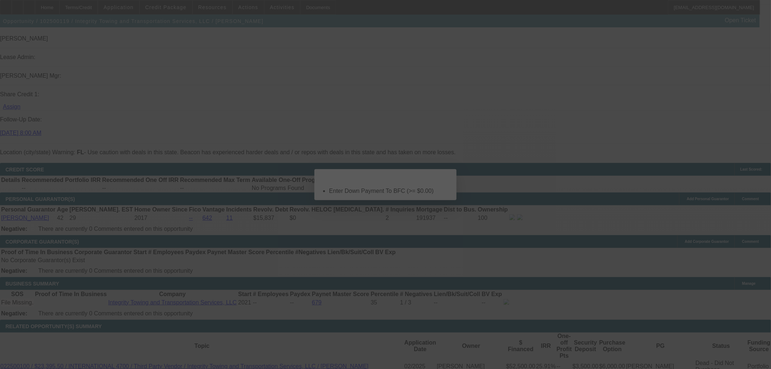
select select "0"
select select "6"
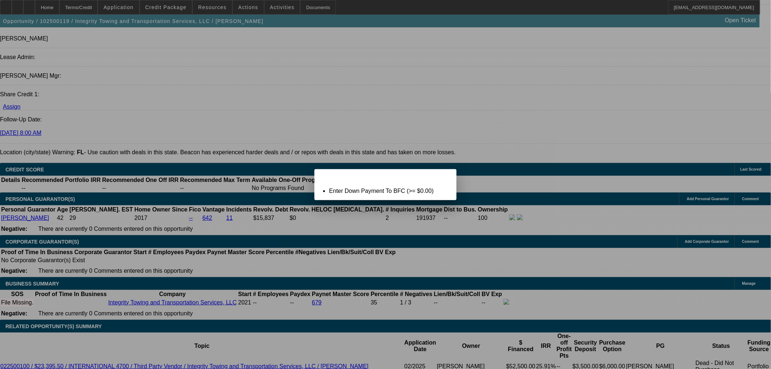
drag, startPoint x: 446, startPoint y: 180, endPoint x: 265, endPoint y: 187, distance: 180.8
click at [445, 177] on span "Close" at bounding box center [447, 175] width 10 height 4
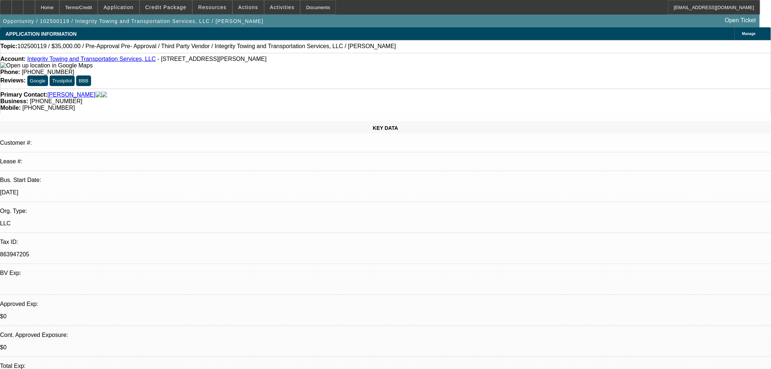
scroll to position [891, 0]
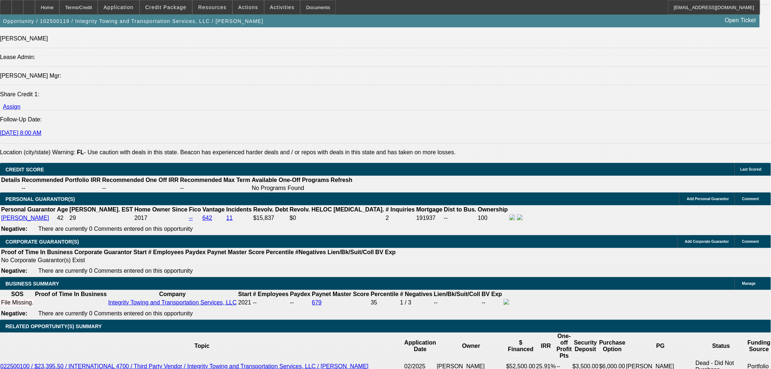
type input "$0.00"
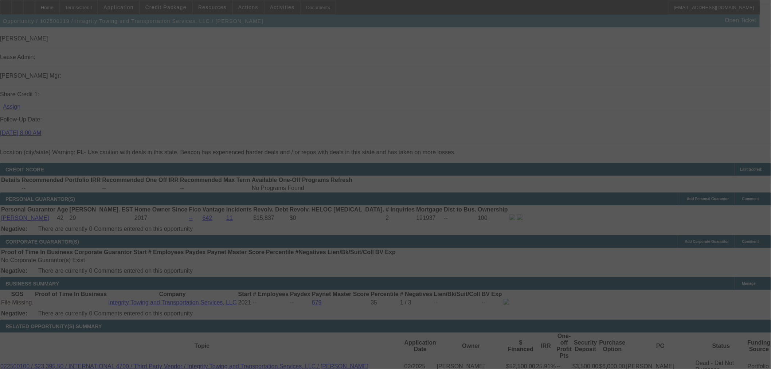
select select "0"
select select "6"
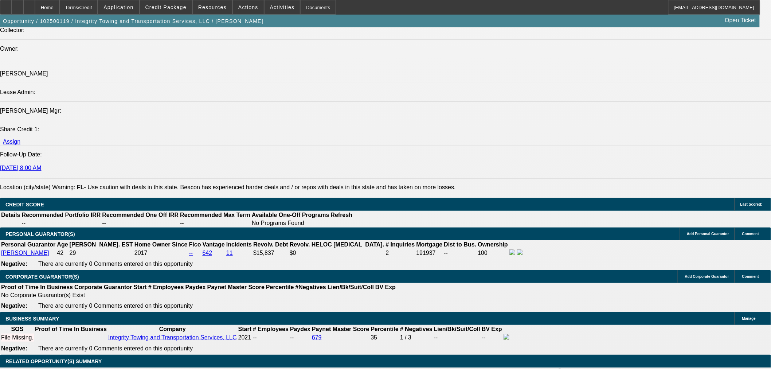
scroll to position [850, 0]
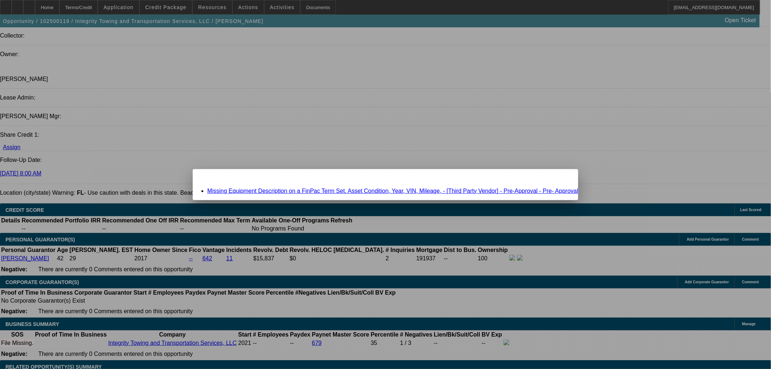
scroll to position [0, 0]
click at [327, 191] on link "Missing Equipment Description on a FinPac Term Set. Asset Condition, Year, VIN,…" at bounding box center [392, 191] width 371 height 6
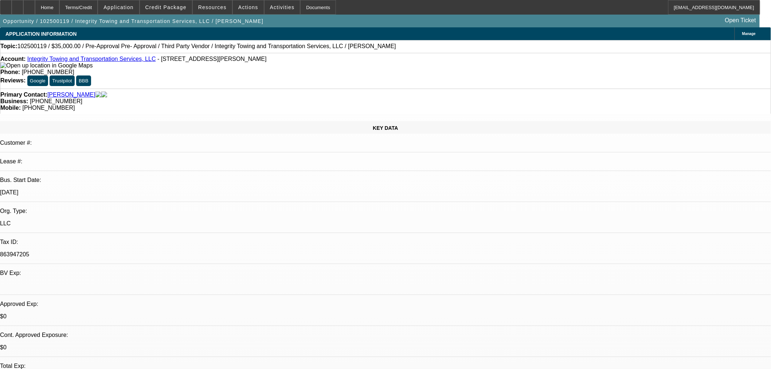
scroll to position [850, 0]
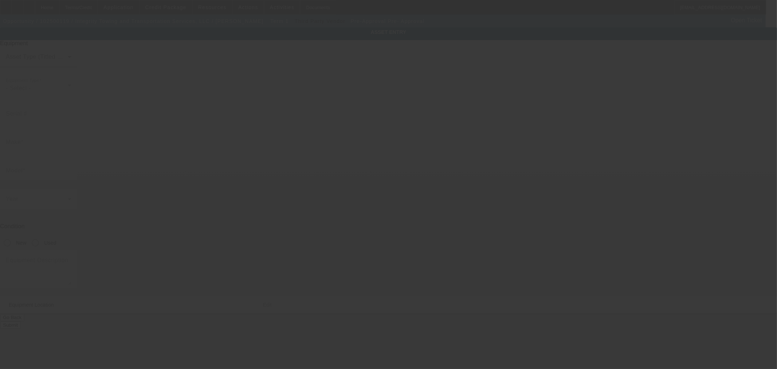
type input "Pre-Approval"
type input "Pre- Approval"
type input "3531 Muldoon Rd"
type input "Pensacola"
type input "32526"
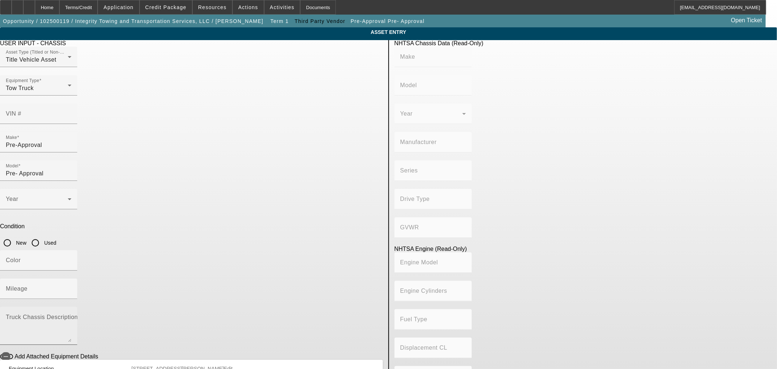
click at [71, 316] on textarea "Truck Chassis Description (Describe the truck chassis only)" at bounding box center [39, 329] width 66 height 26
type textarea "20 Ton"
click at [43, 235] on input "Used" at bounding box center [35, 242] width 15 height 15
radio input "true"
click at [71, 250] on div "Color" at bounding box center [39, 260] width 66 height 20
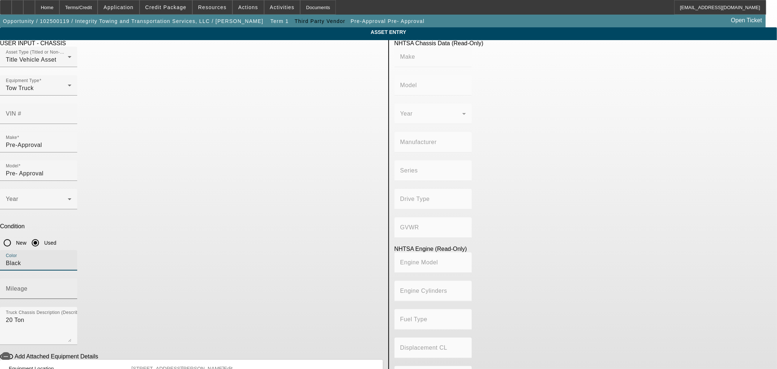
type input "Black"
click at [71, 287] on input "Mileage" at bounding box center [39, 291] width 66 height 9
type input "111"
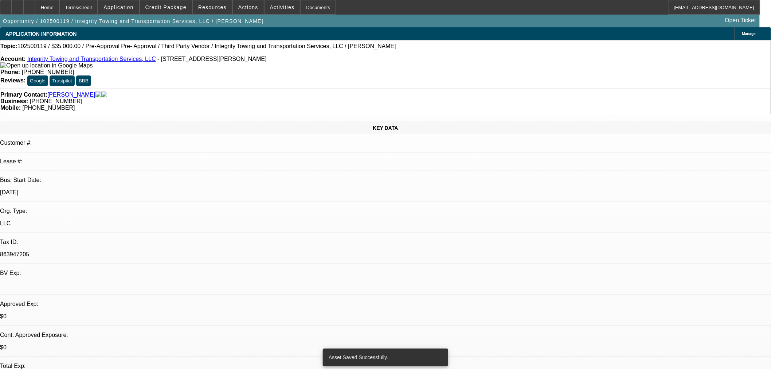
select select "0"
select select "6"
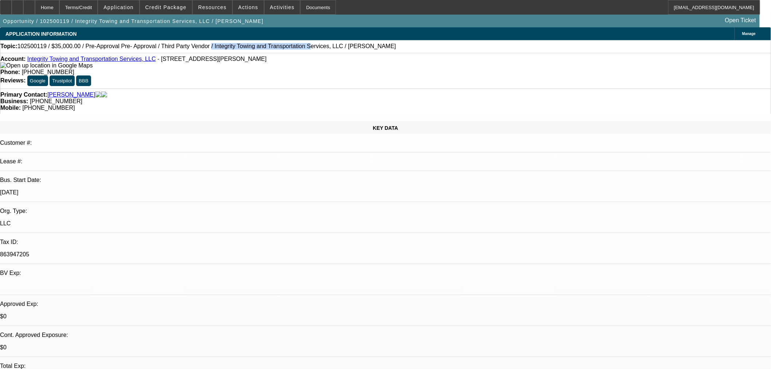
click at [243, 49] on span "102500119 / $35,000.00 / Pre-Approval Pre- Approval / Third Party Vendor / Inte…" at bounding box center [206, 46] width 379 height 7
click at [179, 49] on span "102500119 / $35,000.00 / Pre-Approval Pre- Approval / Third Party Vendor / Inte…" at bounding box center [206, 46] width 379 height 7
drag, startPoint x: 185, startPoint y: 49, endPoint x: 258, endPoint y: 48, distance: 72.5
click at [258, 48] on span "102500119 / $35,000.00 / Pre-Approval Pre- Approval / Third Party Vendor / Inte…" at bounding box center [206, 46] width 379 height 7
copy span "Integrity Towing and Transportation"
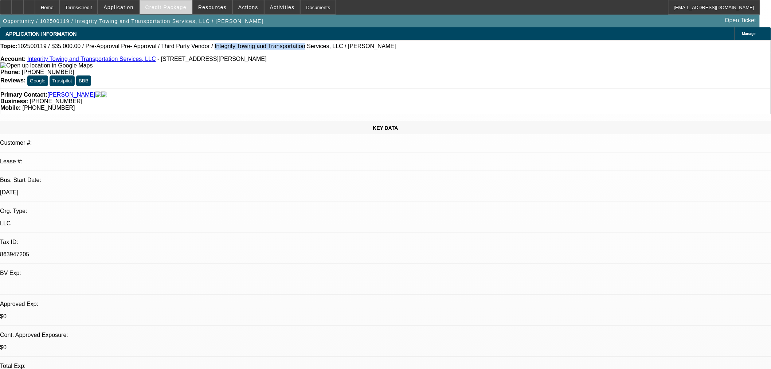
click at [172, 3] on span at bounding box center [166, 7] width 52 height 17
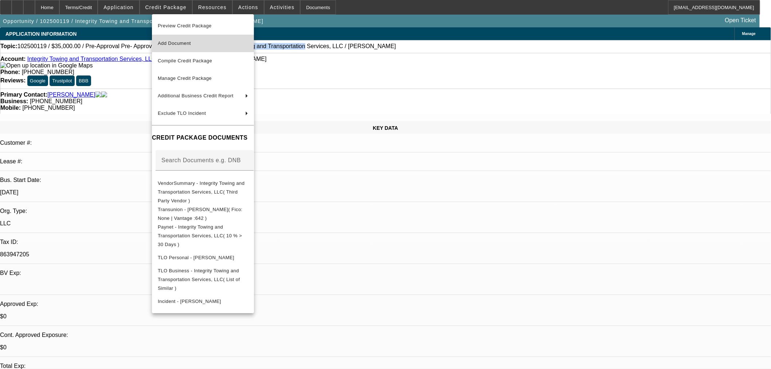
click at [181, 42] on span "Add Document" at bounding box center [174, 42] width 33 height 5
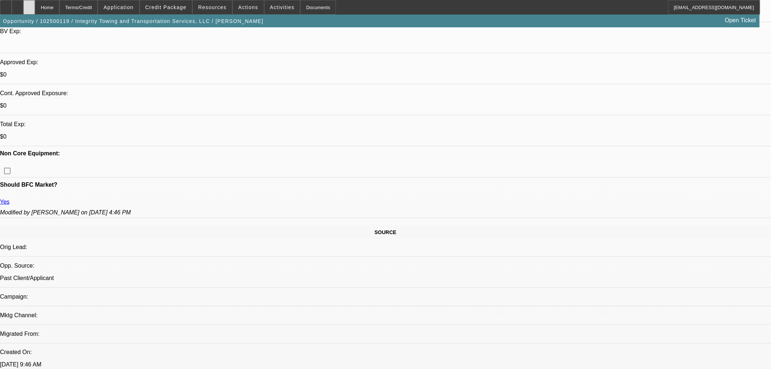
scroll to position [243, 0]
click at [35, 10] on div at bounding box center [29, 7] width 12 height 15
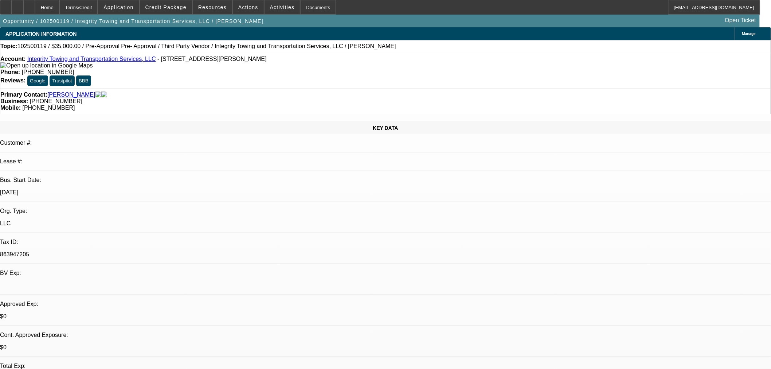
select select "0"
select select "6"
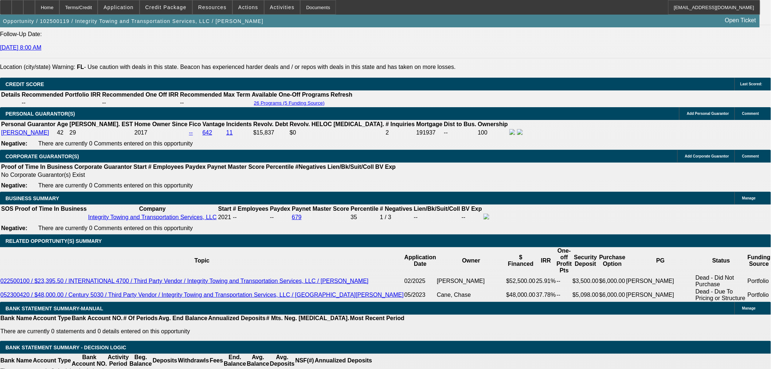
scroll to position [1012, 0]
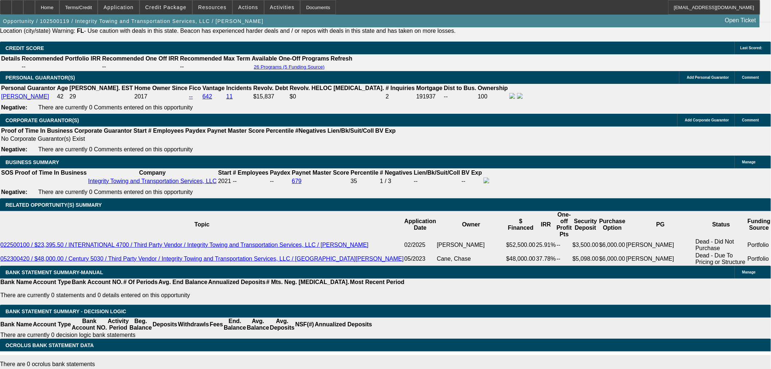
type input "1"
type input "UNKNOWN"
type input "1225"
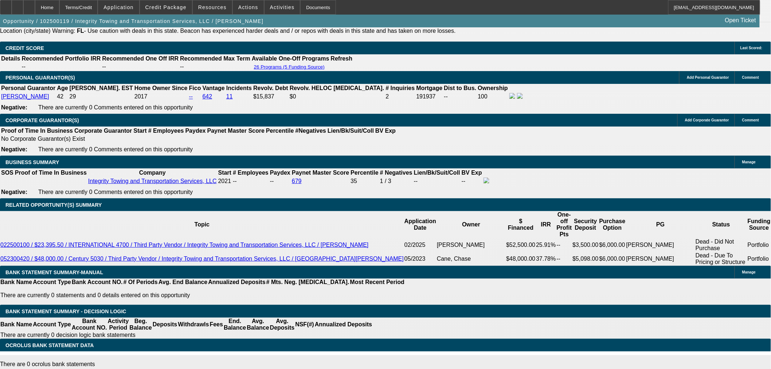
type input "15.7"
type input "$1,225.00"
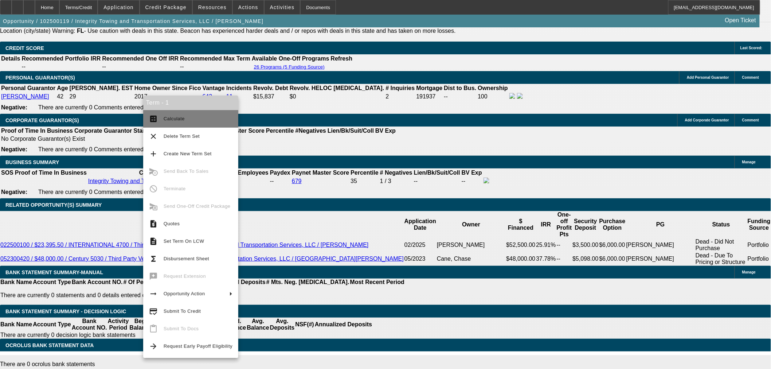
click at [175, 117] on span "Calculate" at bounding box center [174, 118] width 21 height 5
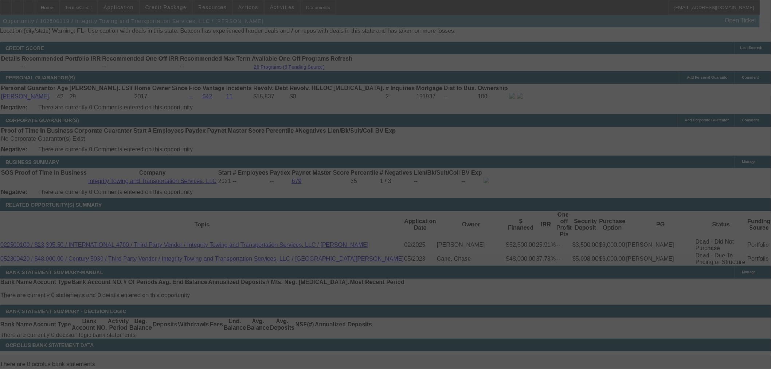
select select "0"
select select "6"
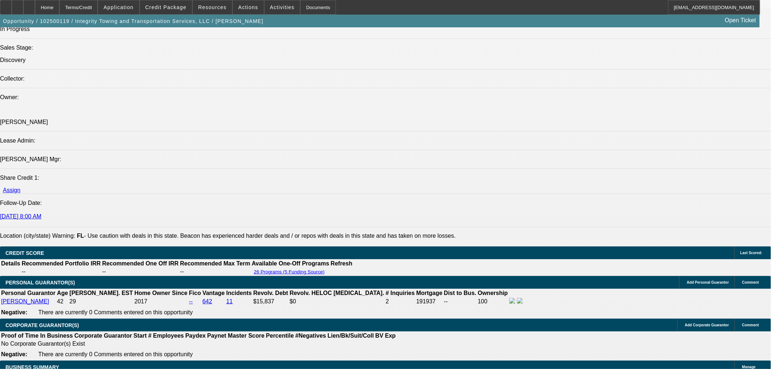
scroll to position [891, 0]
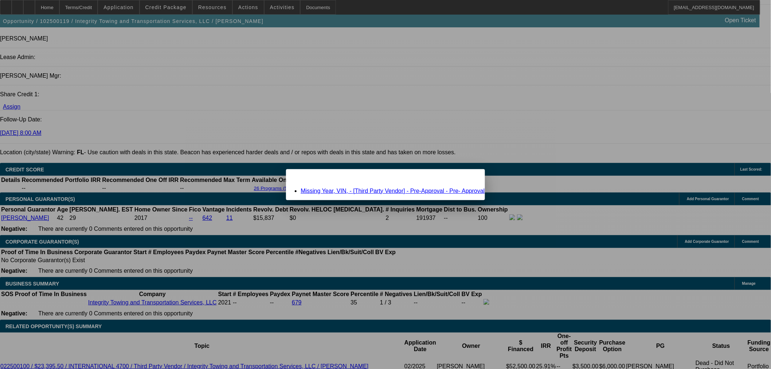
click at [407, 190] on link "Missing Year, VIN, - [Third Party Vendor] - Pre-Approval - Pre- Approval" at bounding box center [393, 191] width 184 height 6
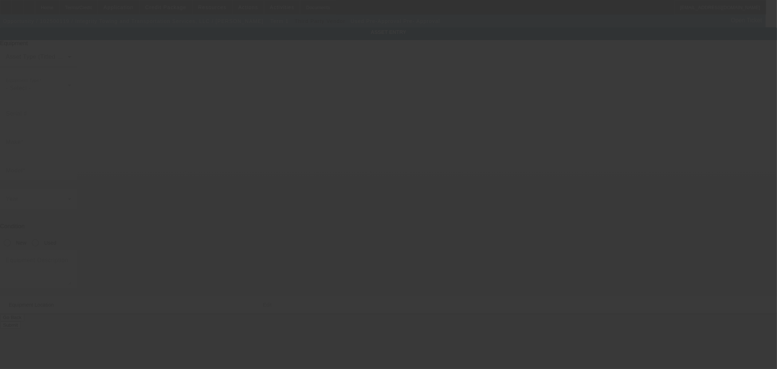
type input "Pre-Approval"
type input "Pre- Approval"
radio input "true"
type textarea "20 Ton"
type input "[STREET_ADDRESS][PERSON_NAME]"
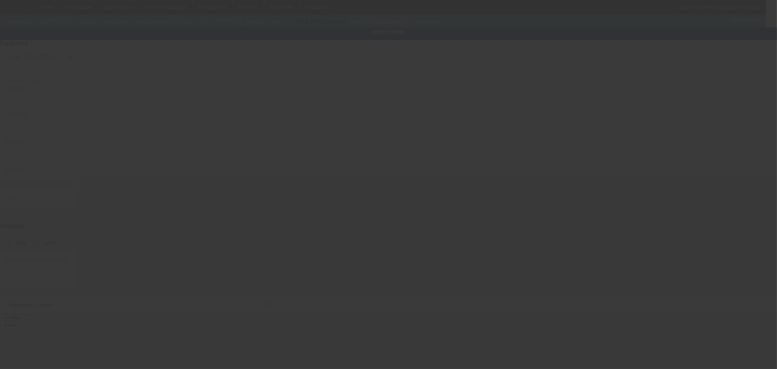
type input "Pensacola"
type input "32526"
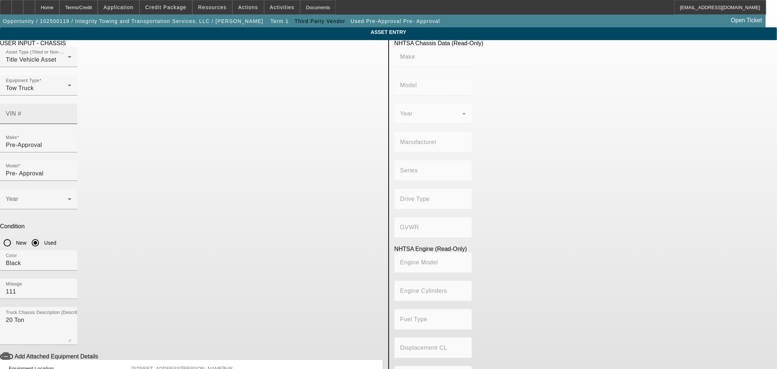
click at [21, 110] on mat-label "VIN #" at bounding box center [14, 113] width 16 height 6
click at [71, 112] on input "VIN #" at bounding box center [39, 116] width 66 height 9
click at [59, 9] on div "Home" at bounding box center [47, 7] width 24 height 15
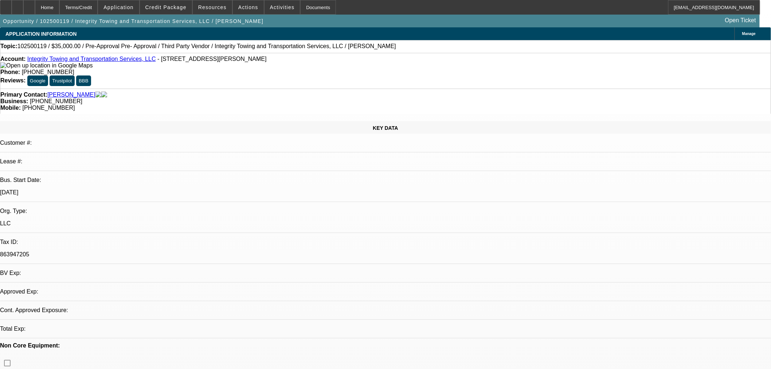
select select "0"
select select "6"
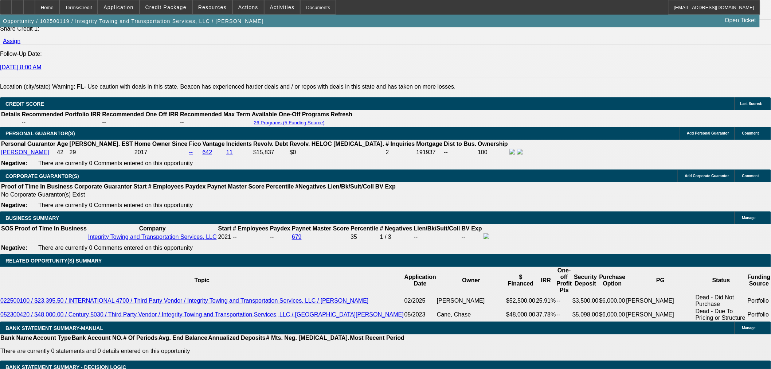
scroll to position [891, 0]
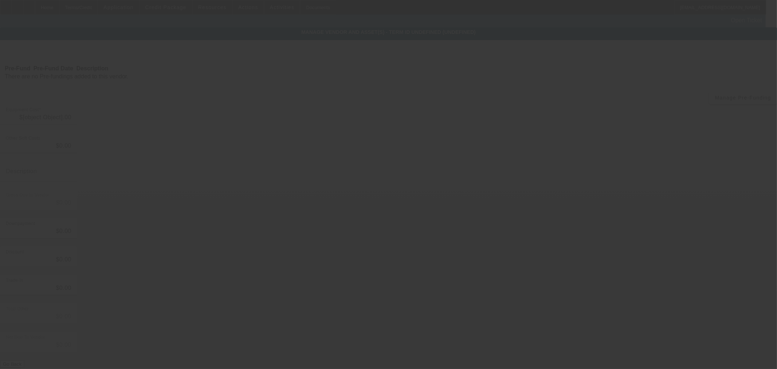
type input "$35,000.00"
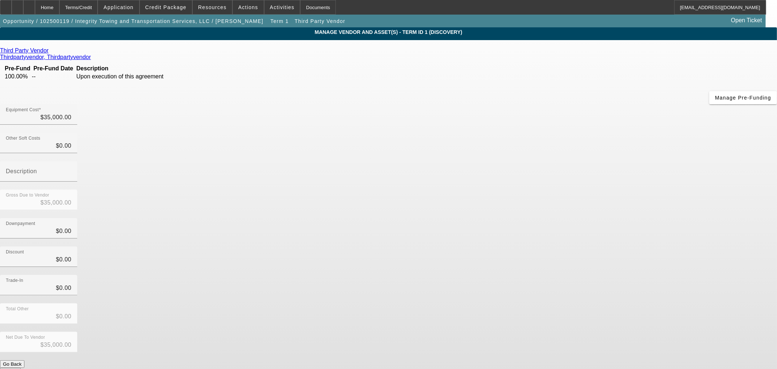
click at [50, 54] on icon at bounding box center [50, 50] width 0 height 6
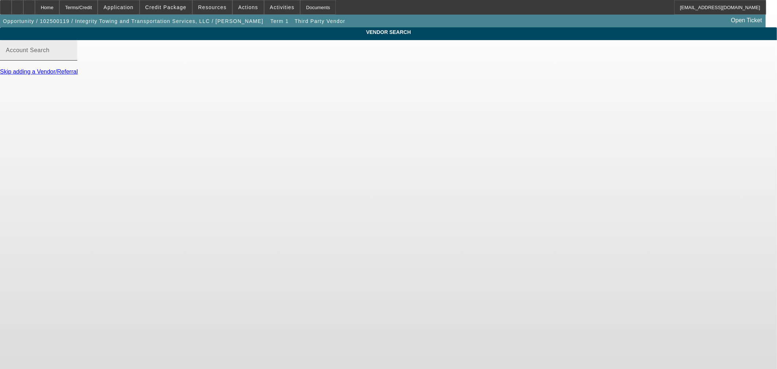
click at [71, 58] on input "Account Search" at bounding box center [39, 53] width 66 height 9
click at [71, 58] on input "party" at bounding box center [39, 53] width 66 height 9
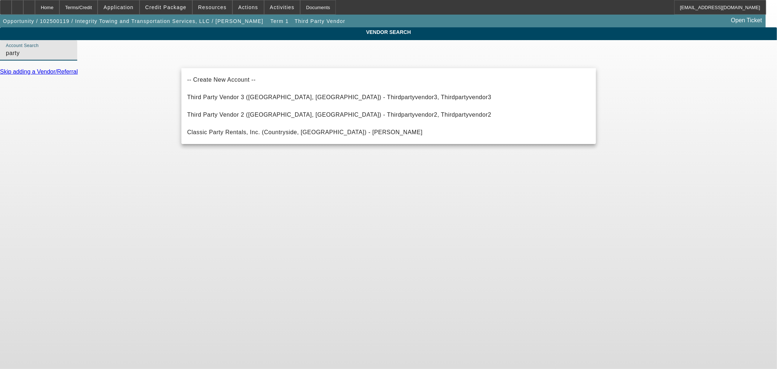
click at [71, 58] on input "party" at bounding box center [39, 53] width 66 height 9
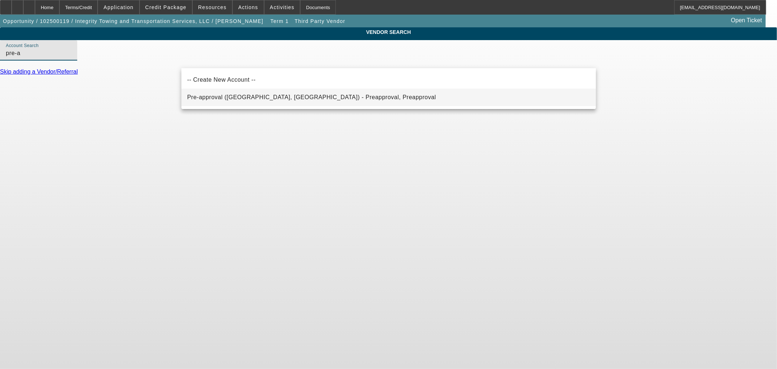
click at [256, 97] on span "Pre-approval (Northbrook, IL) - Preapproval, Preapproval" at bounding box center [311, 97] width 249 height 6
type input "Pre-approval (Northbrook, IL) - Preapproval, Preapproval"
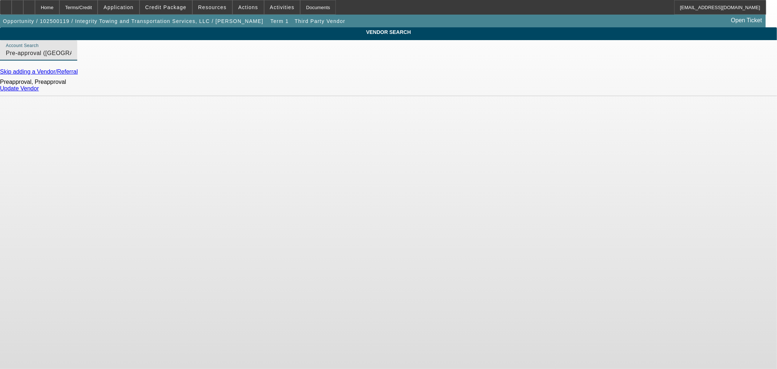
click at [39, 91] on link "Update Vendor" at bounding box center [19, 88] width 39 height 6
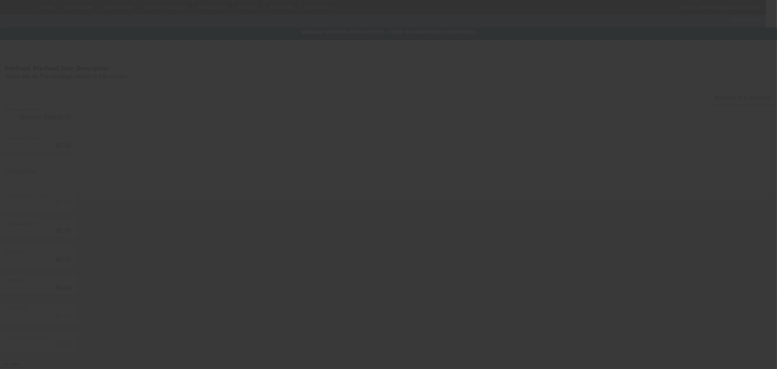
type input "$35,000.00"
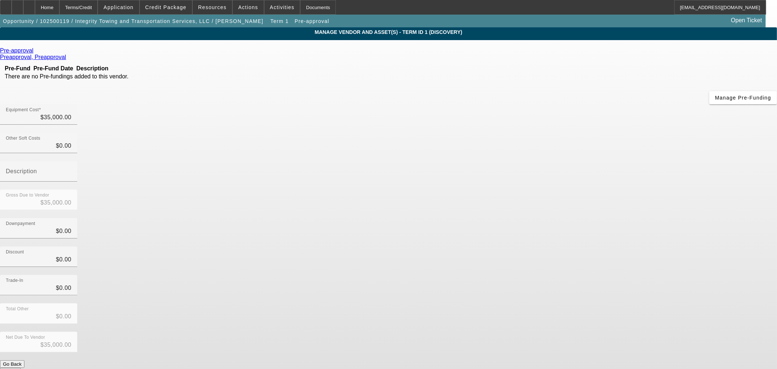
click at [21, 368] on button "Submit" at bounding box center [10, 372] width 21 height 8
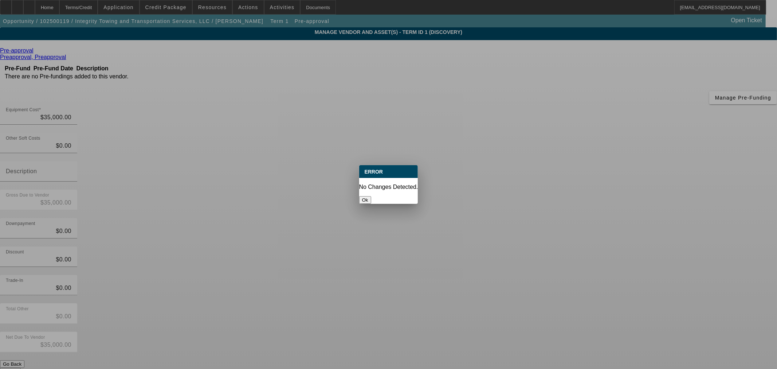
drag, startPoint x: 383, startPoint y: 195, endPoint x: 319, endPoint y: 167, distance: 70.0
click at [371, 196] on button "Ok" at bounding box center [365, 200] width 12 height 8
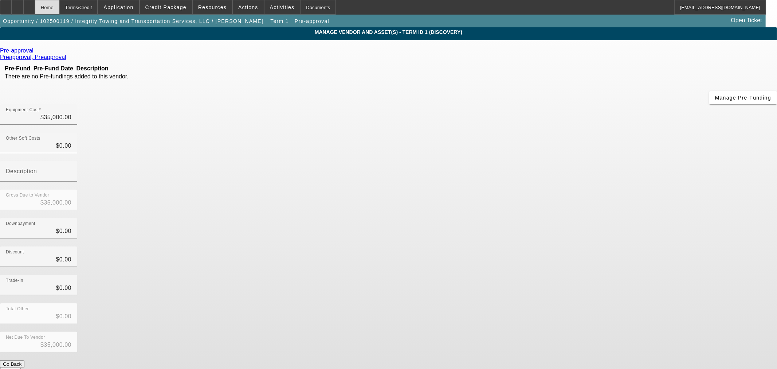
click at [56, 12] on div "Home" at bounding box center [47, 7] width 24 height 15
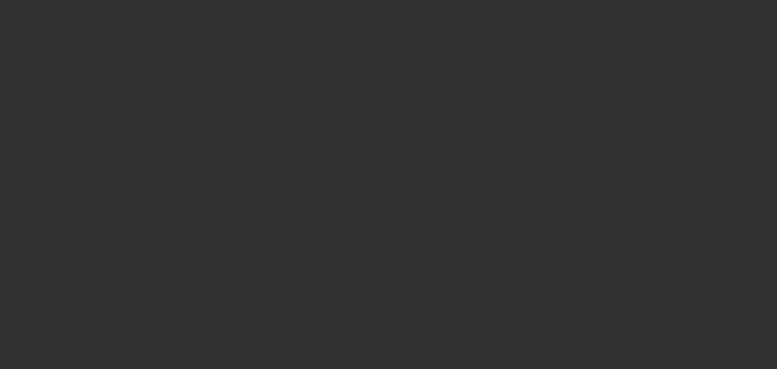
click at [62, 9] on div at bounding box center [388, 184] width 777 height 369
select select "0"
select select "6"
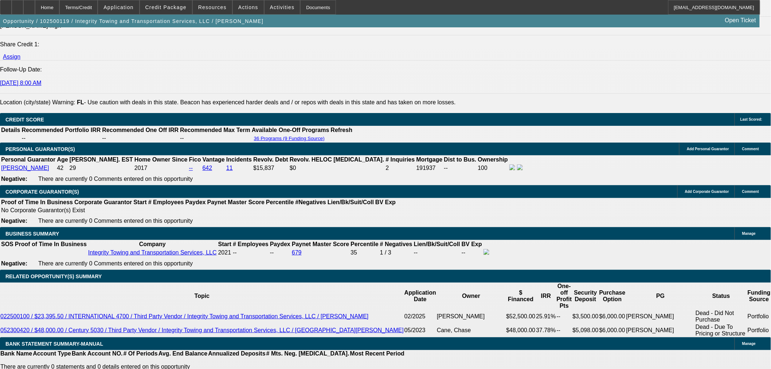
scroll to position [971, 0]
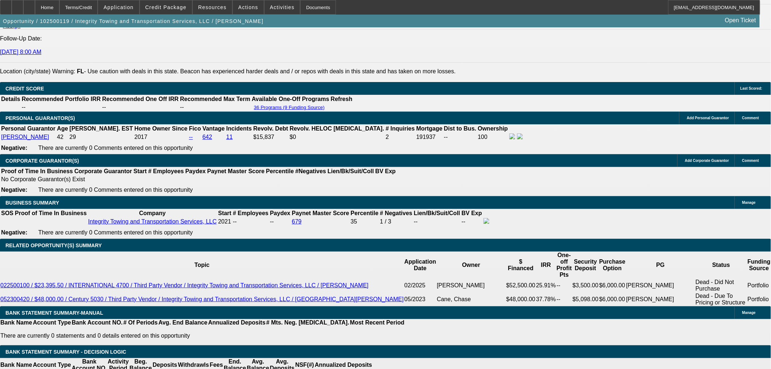
type input "1"
type input "UNKNOWN"
type input "1250"
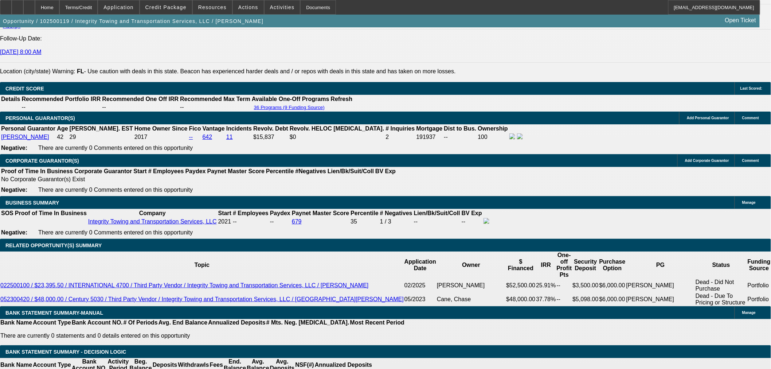
type input "17.1"
type input "$1,250.00"
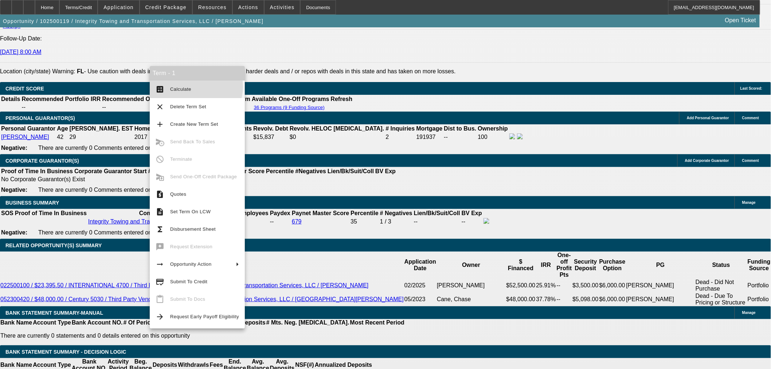
click at [196, 85] on span "Calculate" at bounding box center [204, 89] width 69 height 9
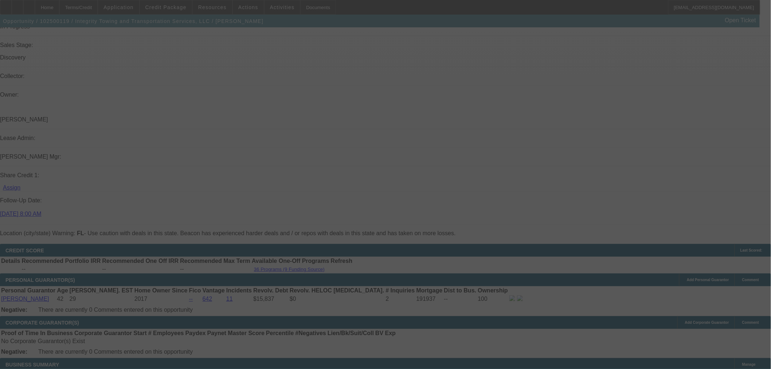
scroll to position [729, 0]
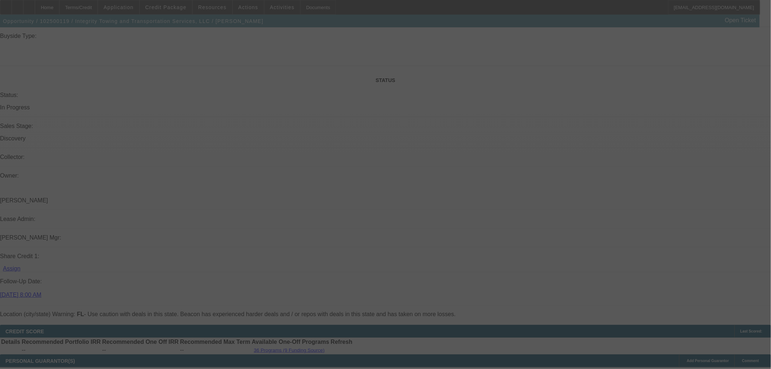
select select "0"
select select "6"
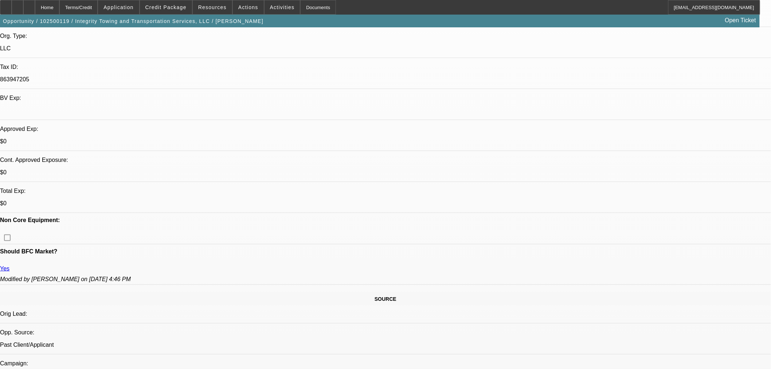
scroll to position [121, 0]
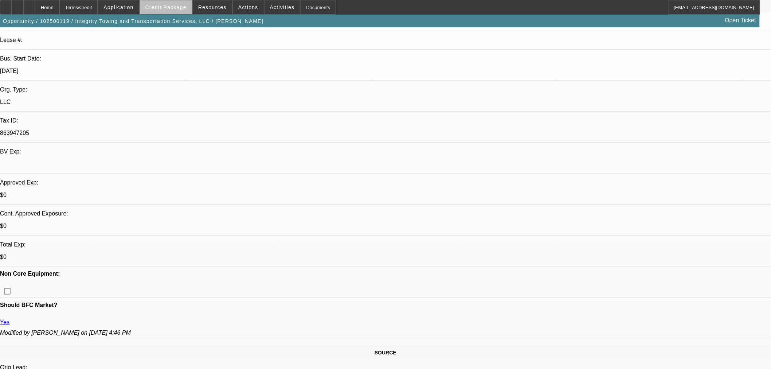
click at [187, 7] on span "Credit Package" at bounding box center [165, 7] width 41 height 6
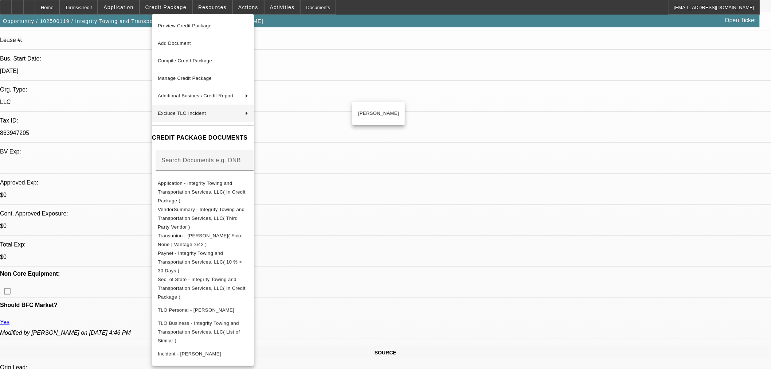
click at [412, 237] on div at bounding box center [385, 184] width 771 height 369
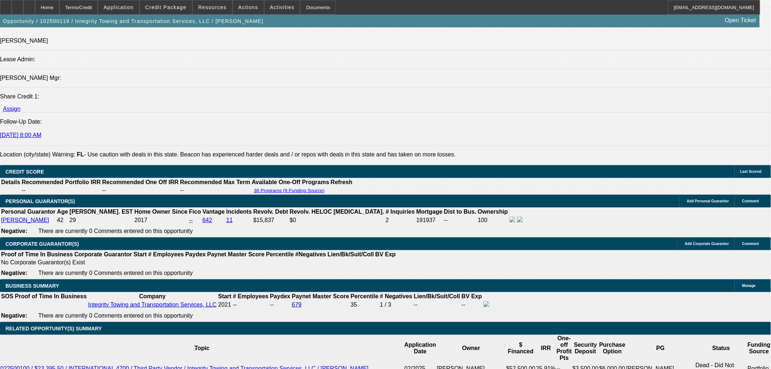
scroll to position [971, 0]
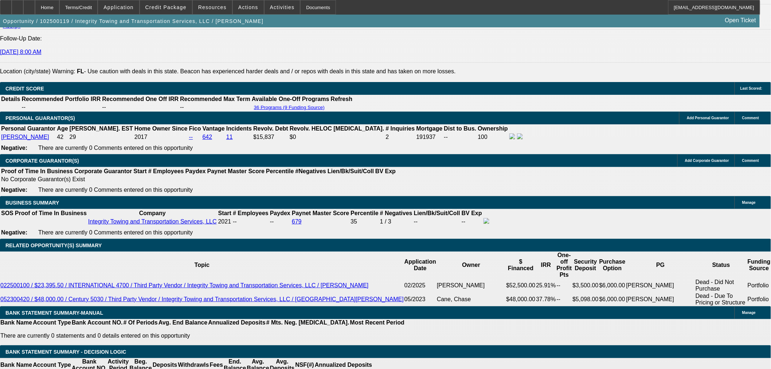
drag, startPoint x: 254, startPoint y: 150, endPoint x: 186, endPoint y: 74, distance: 101.7
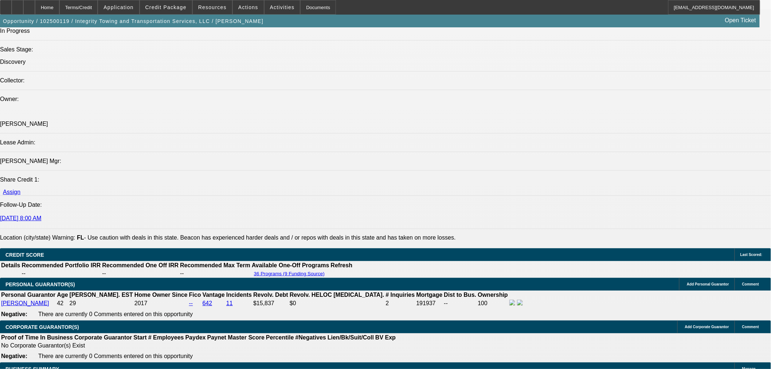
scroll to position [729, 0]
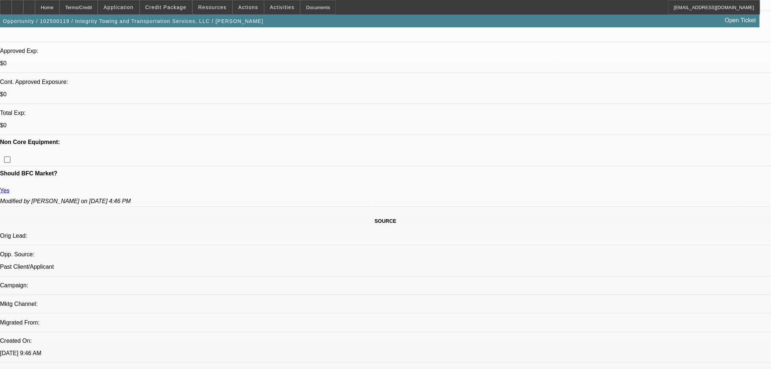
scroll to position [162, 0]
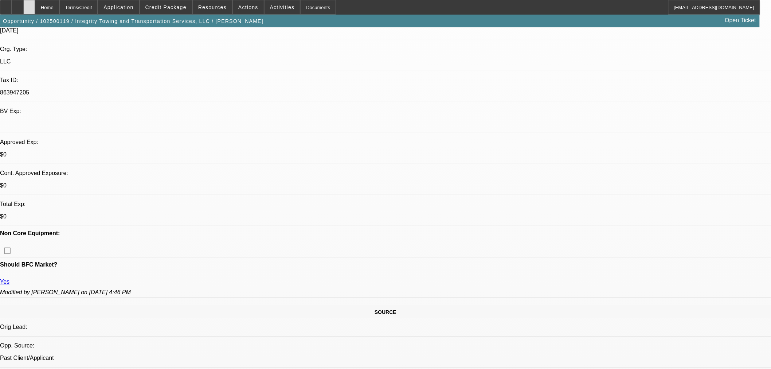
drag, startPoint x: 45, startPoint y: 8, endPoint x: 46, endPoint y: 13, distance: 5.5
click at [29, 5] on icon at bounding box center [29, 5] width 0 height 0
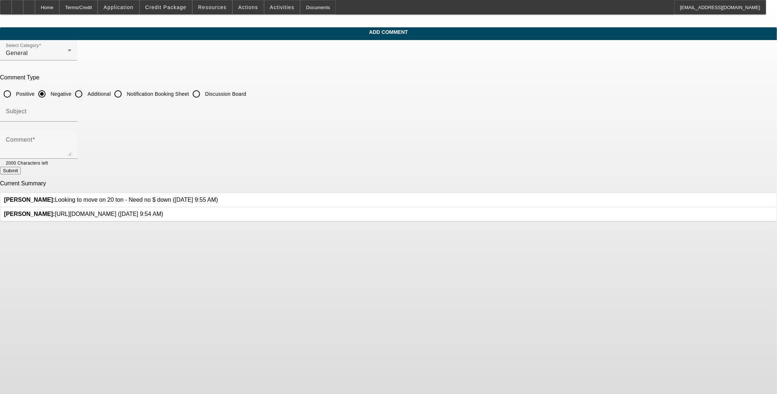
click at [86, 92] on input "Additional" at bounding box center [78, 94] width 15 height 15
radio input "true"
click at [71, 111] on input "Subject" at bounding box center [39, 114] width 66 height 9
type input "Write Up"
click at [71, 141] on textarea "Comment" at bounding box center [39, 146] width 66 height 17
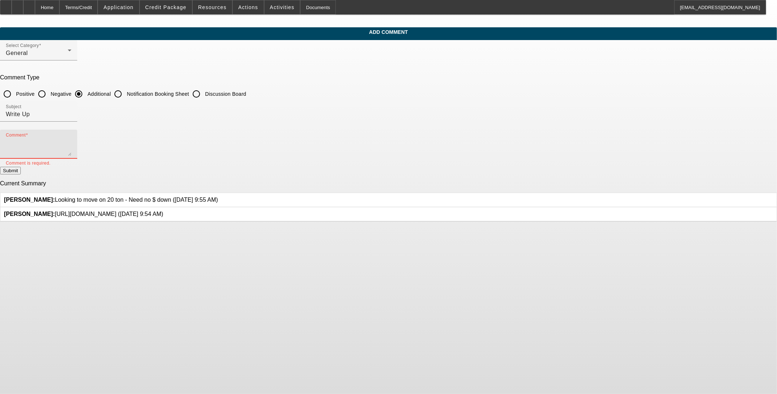
click at [71, 147] on textarea "Comment" at bounding box center [39, 146] width 66 height 17
click at [71, 150] on textarea "[PERSON_NAME] started" at bounding box center [39, 146] width 66 height 17
paste textarea "Integrity Towing and Transportation Services, LLC"
drag, startPoint x: 512, startPoint y: 152, endPoint x: 511, endPoint y: 166, distance: 14.3
click at [326, 166] on form "Select Category General Comment Type Positive Negative Additional Notification …" at bounding box center [388, 131] width 777 height 182
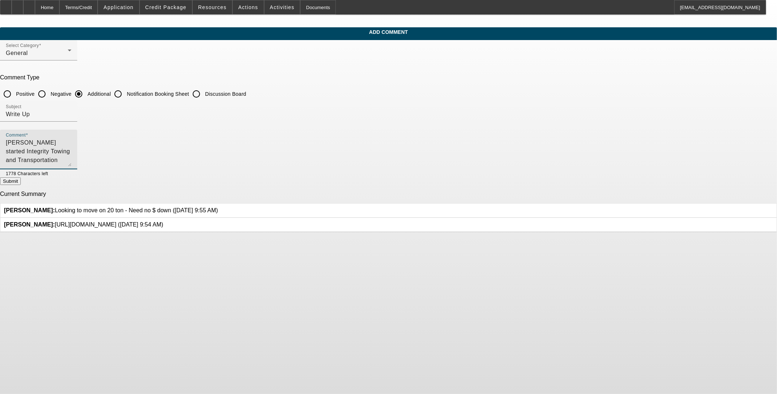
drag, startPoint x: 518, startPoint y: 152, endPoint x: 514, endPoint y: 174, distance: 23.0
click at [71, 167] on textarea "[PERSON_NAME] started Integrity Towing and Transportation Services, LLC in [DAT…" at bounding box center [39, 152] width 66 height 28
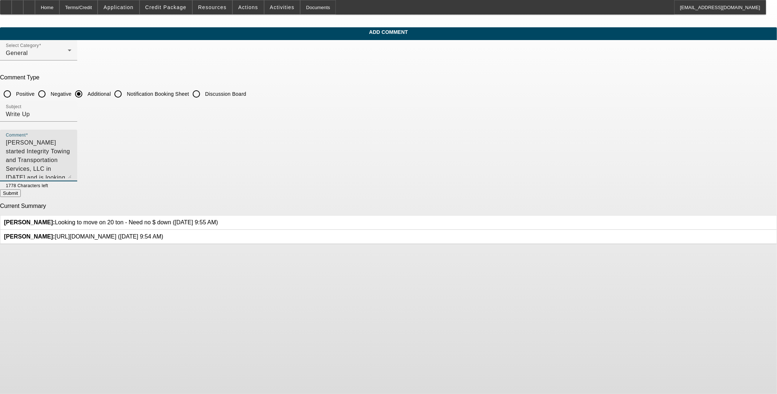
type textarea "[PERSON_NAME] started Integrity Towing and Transportation Services, LLC in [DAT…"
click at [21, 195] on button "Submit" at bounding box center [10, 193] width 21 height 8
radio input "true"
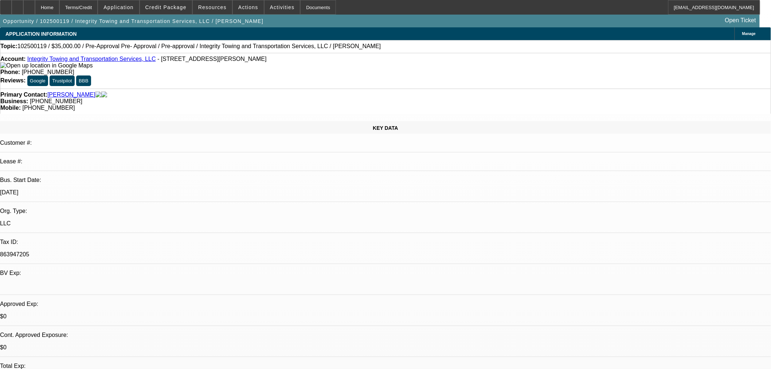
select select "0"
select select "6"
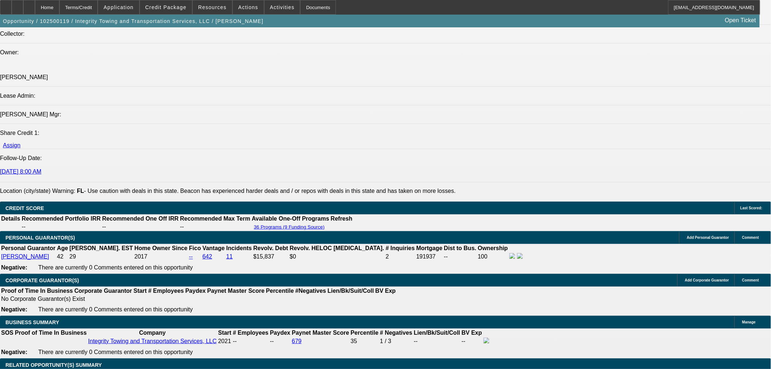
scroll to position [850, 0]
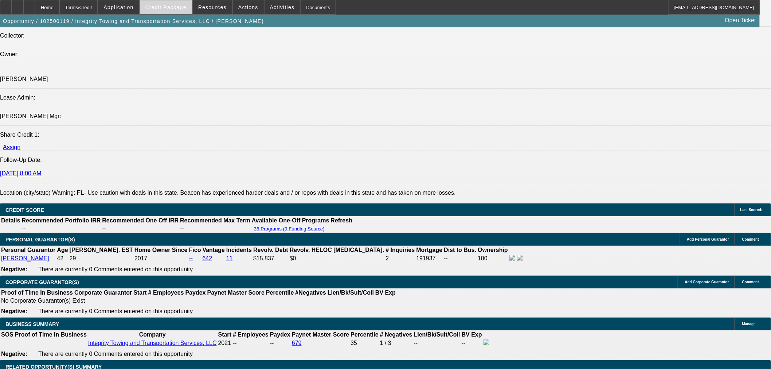
click at [174, 10] on span at bounding box center [166, 7] width 52 height 17
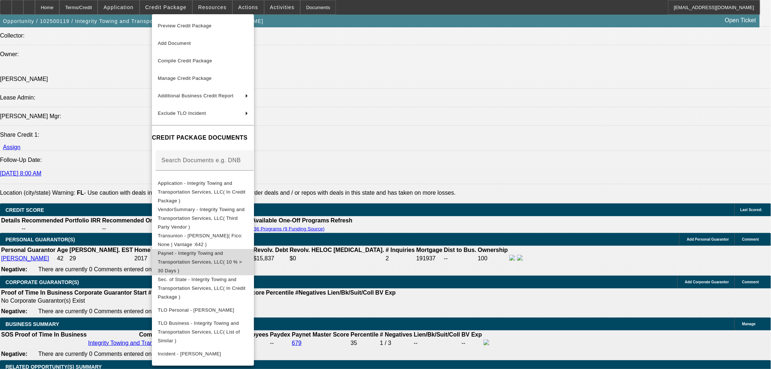
click at [254, 249] on button "Paynet - Integrity Towing and Transportation Services, LLC( 10 % > 30 Days )" at bounding box center [203, 262] width 102 height 26
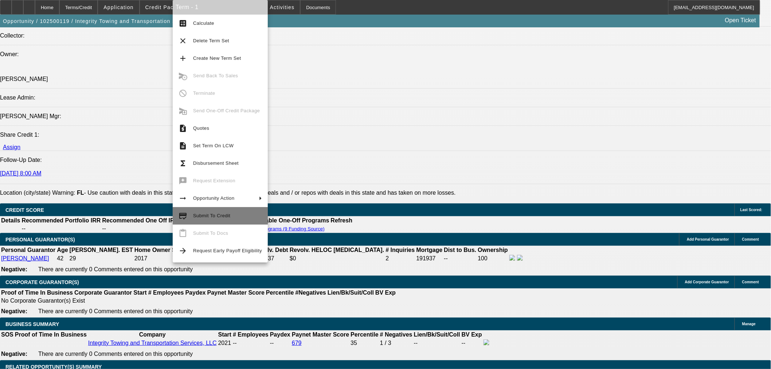
click at [225, 213] on span "Submit To Credit" at bounding box center [211, 215] width 37 height 5
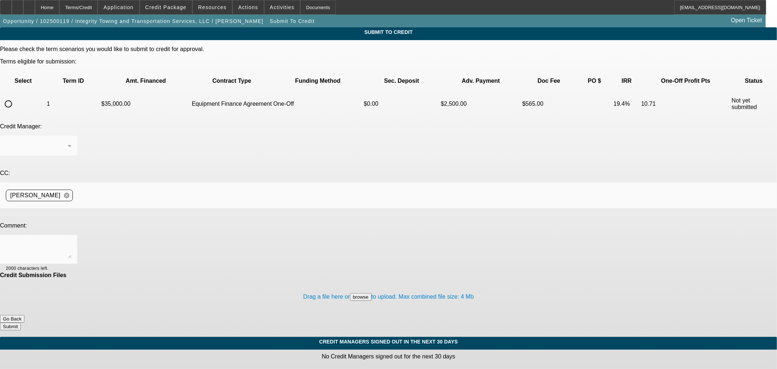
click at [38, 74] on div at bounding box center [388, 184] width 777 height 369
click at [17, 95] on div at bounding box center [8, 103] width 17 height 17
radio input "true"
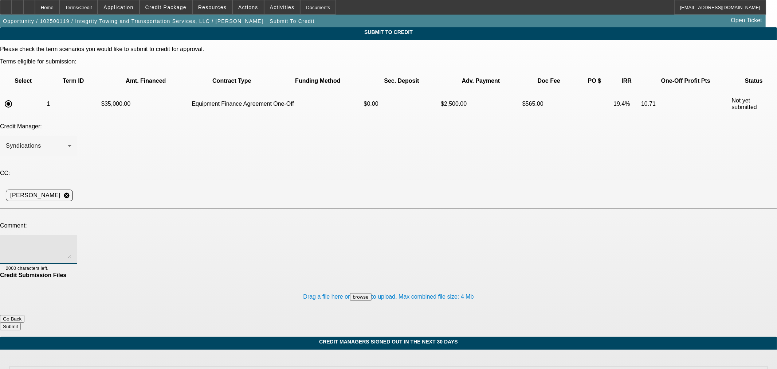
click at [71, 240] on textarea at bounding box center [39, 248] width 66 height 17
type textarea "Please send to Finpac, thank you."
click at [21, 322] on button "Submit" at bounding box center [10, 326] width 21 height 8
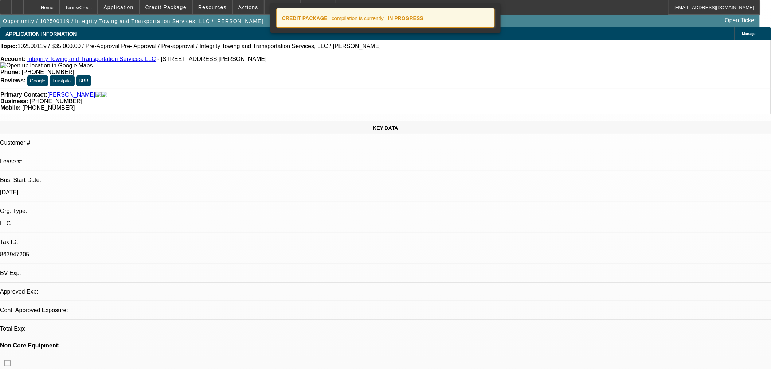
select select "0"
select select "6"
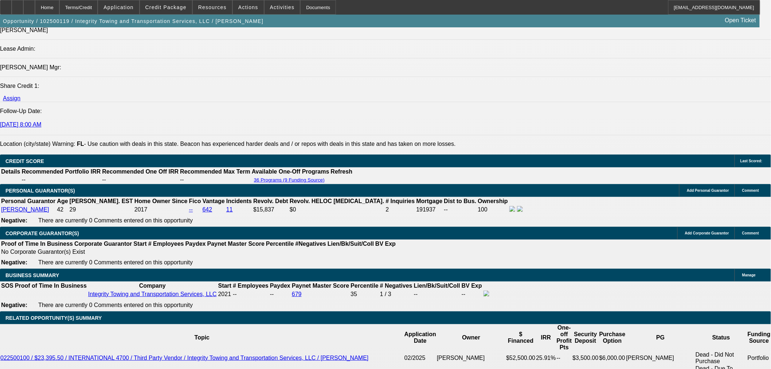
scroll to position [1012, 0]
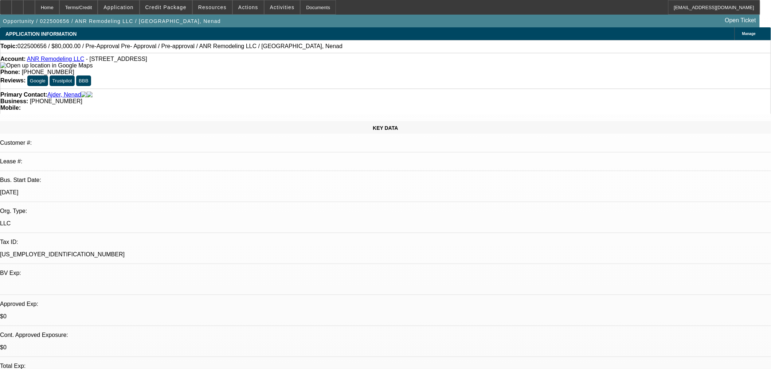
select select "2"
select select "0"
select select "6"
select select "0"
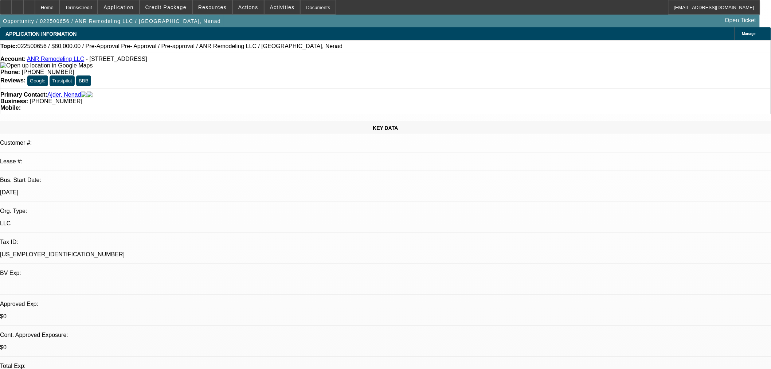
select select "0"
select select "3"
select select "0"
select select "6"
select select "0"
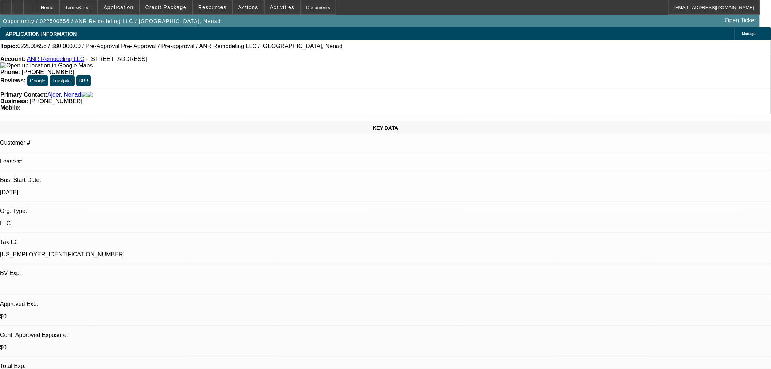
select select "0"
select select "3"
select select "0"
select select "6"
select select "0"
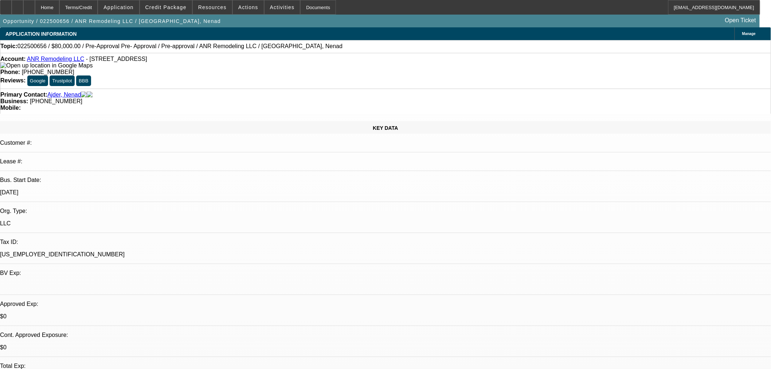
select select "0"
select select "3"
select select "0"
select select "6"
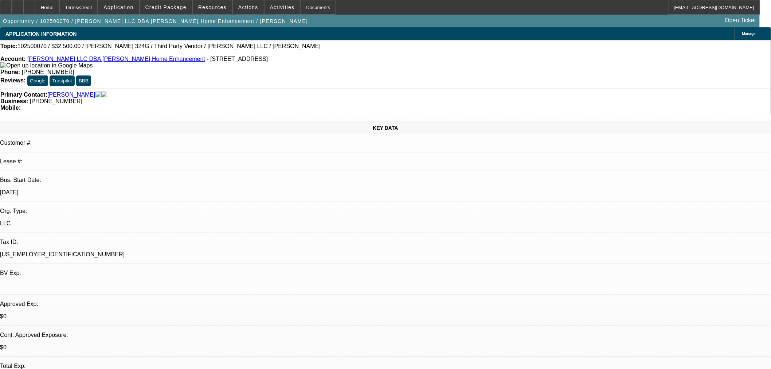
select select "0"
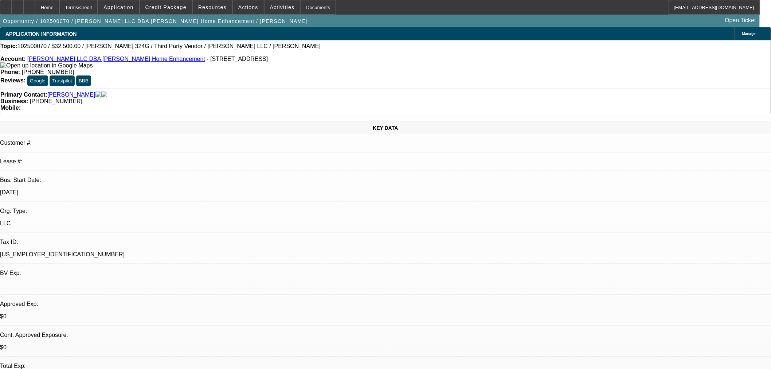
select select "0"
select select "1"
select select "6"
select select "1"
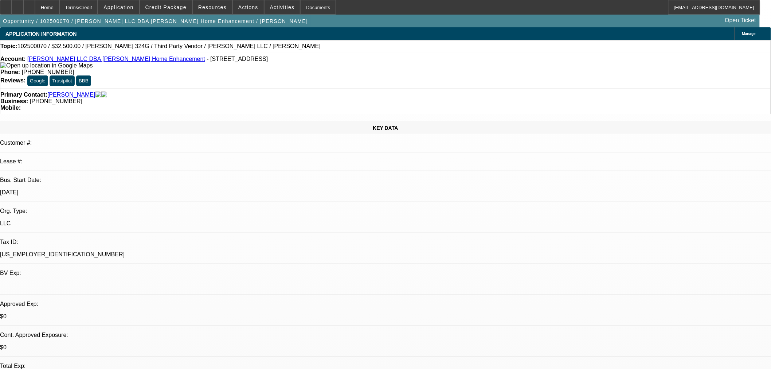
select select "1"
select select "6"
click at [185, 8] on span "Credit Package" at bounding box center [165, 7] width 41 height 6
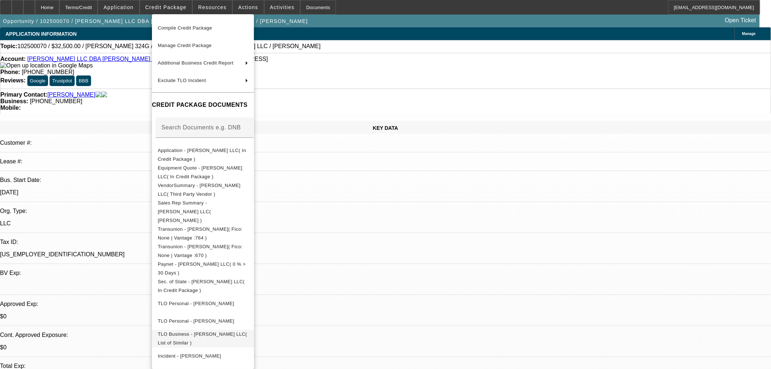
scroll to position [60, 0]
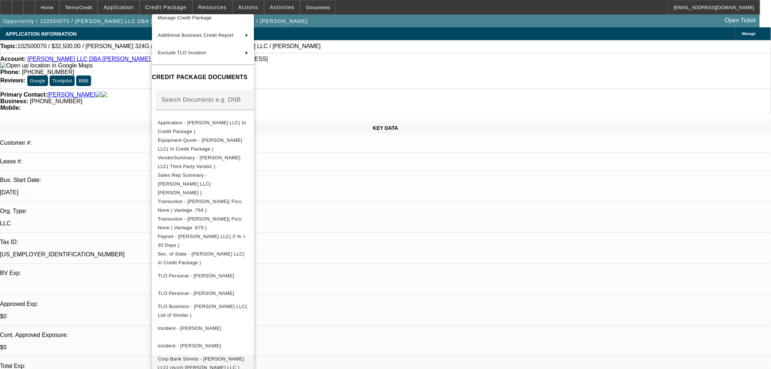
click at [237, 356] on span "Corp Bank Stmnts - [PERSON_NAME] LLC( (Acct) [PERSON_NAME] LLC )" at bounding box center [201, 363] width 86 height 14
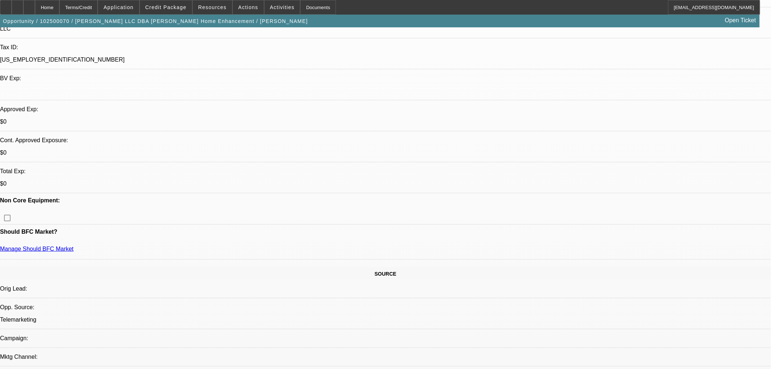
scroll to position [243, 0]
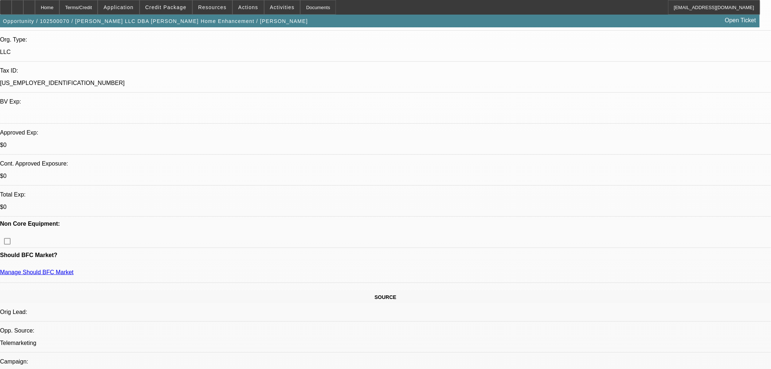
scroll to position [81, 0]
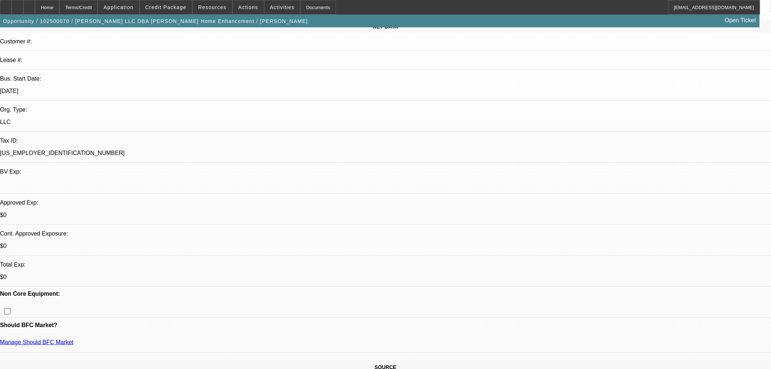
scroll to position [121, 0]
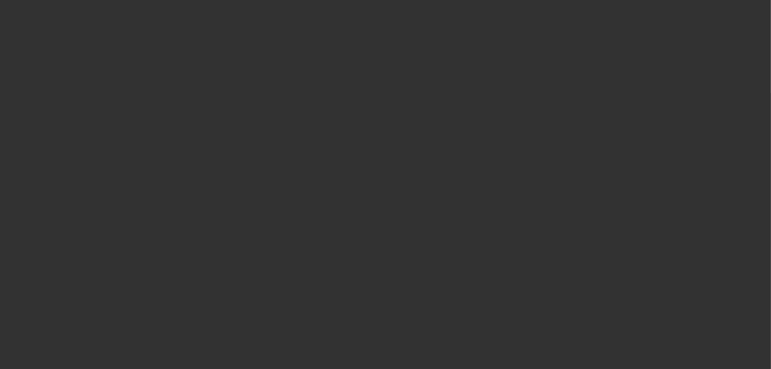
scroll to position [0, 0]
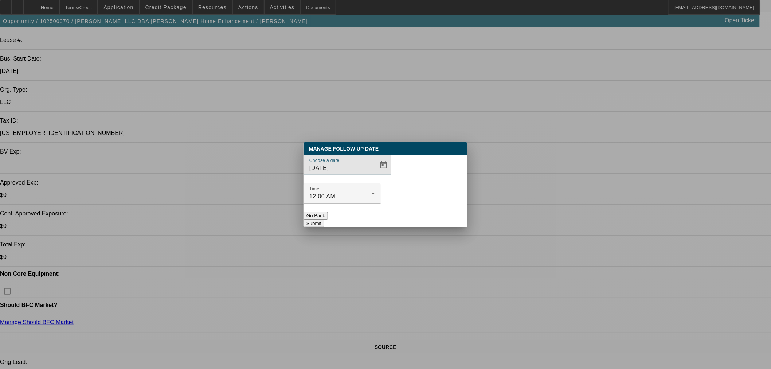
click at [384, 176] on div "Choose a date [DATE]" at bounding box center [386, 169] width 164 height 28
click at [382, 176] on div "Choose a date [DATE]" at bounding box center [386, 169] width 164 height 28
click at [375, 174] on span "Open calendar" at bounding box center [383, 164] width 17 height 17
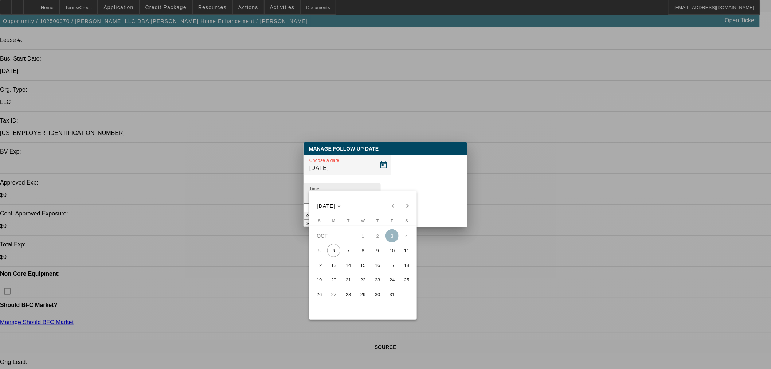
drag, startPoint x: 346, startPoint y: 254, endPoint x: 420, endPoint y: 186, distance: 100.6
click at [346, 253] on span "7" at bounding box center [348, 250] width 13 height 13
type input "[DATE]"
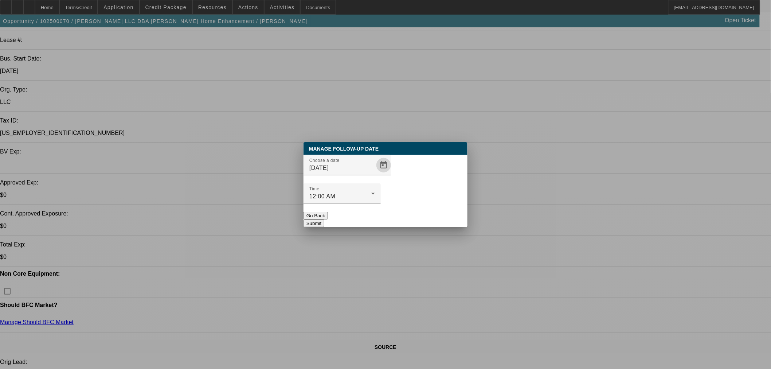
click at [324, 219] on button "Submit" at bounding box center [314, 223] width 21 height 8
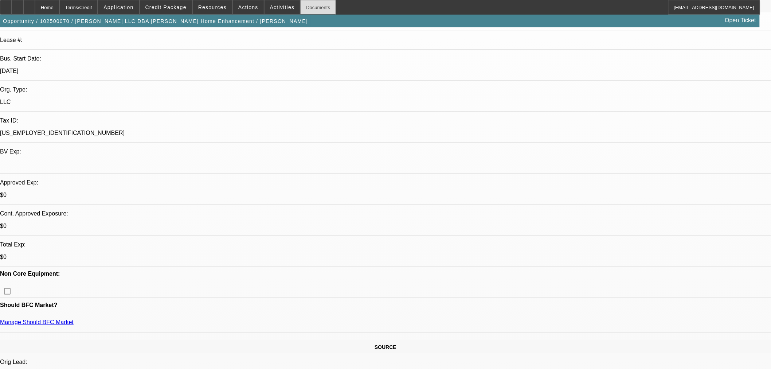
scroll to position [121, 0]
